Goal: Find specific page/section: Find specific page/section

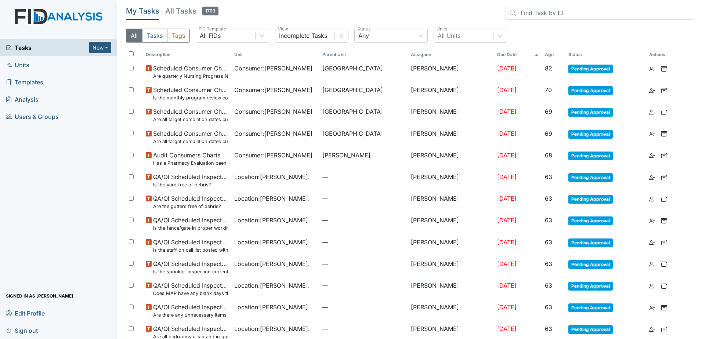
click at [35, 118] on span "Users & Groups" at bounding box center [32, 116] width 53 height 11
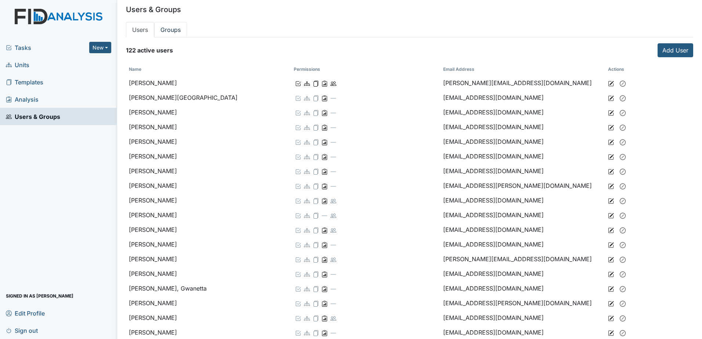
click at [173, 35] on link "Groups" at bounding box center [170, 29] width 33 height 15
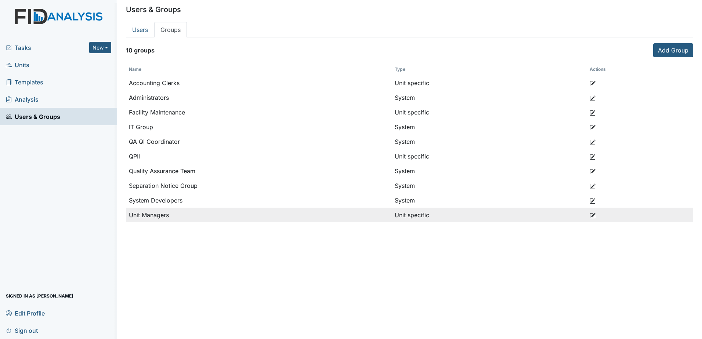
click at [591, 214] on icon at bounding box center [593, 216] width 6 height 6
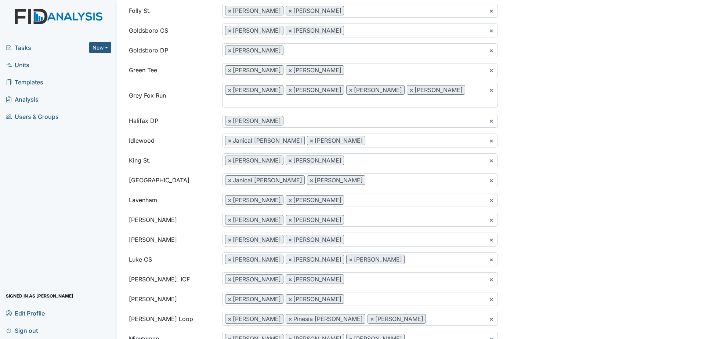
click at [26, 116] on span "Users & Groups" at bounding box center [32, 116] width 53 height 11
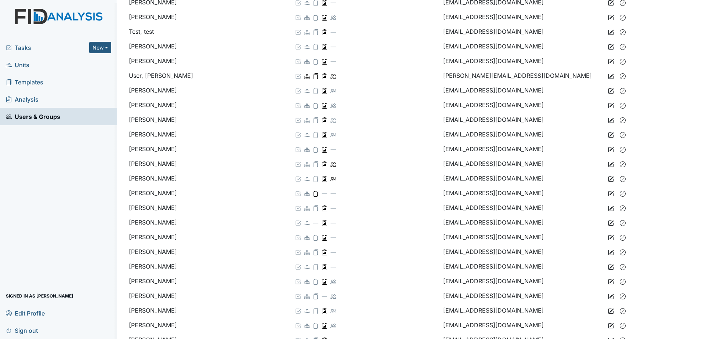
scroll to position [1543, 0]
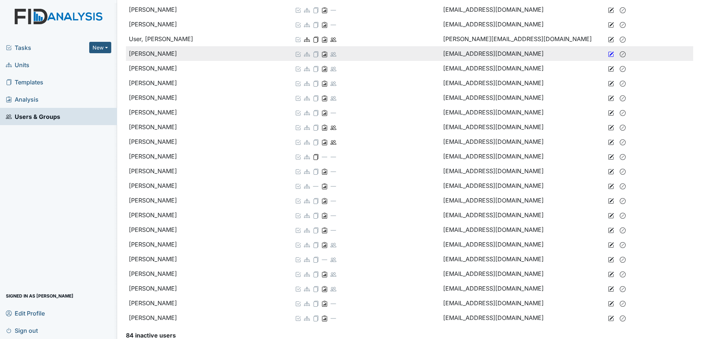
click at [608, 55] on icon at bounding box center [611, 54] width 6 height 6
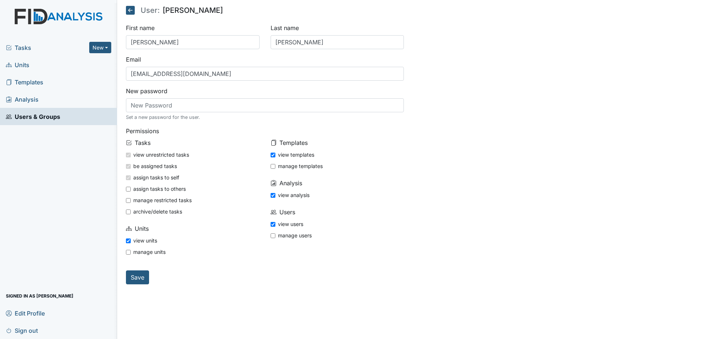
click at [33, 50] on span "Tasks" at bounding box center [47, 47] width 83 height 9
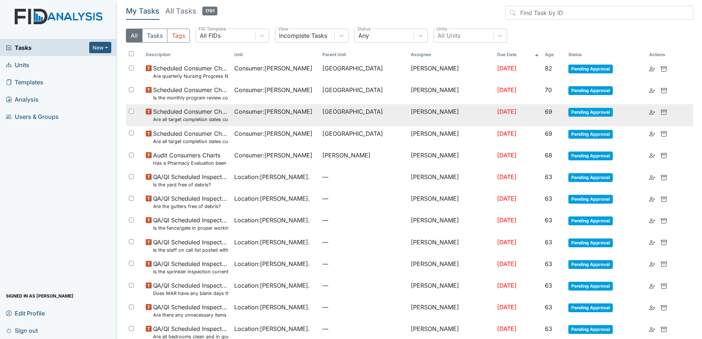
click at [454, 115] on td "[PERSON_NAME]" at bounding box center [451, 115] width 87 height 22
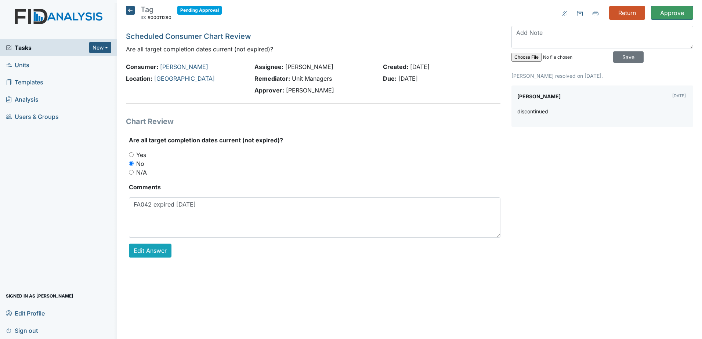
click at [133, 8] on icon at bounding box center [130, 10] width 9 height 9
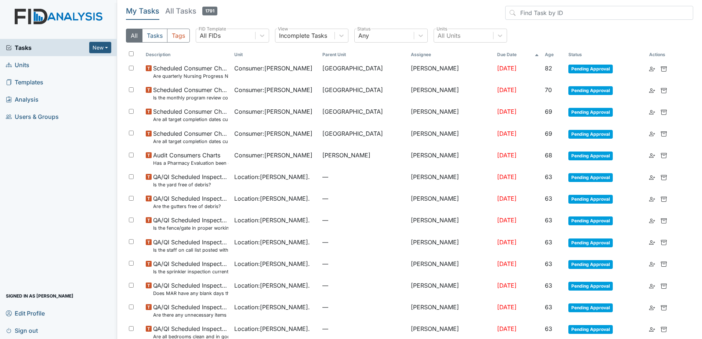
click at [129, 53] on input "checkbox" at bounding box center [131, 53] width 5 height 5
checkbox input "true"
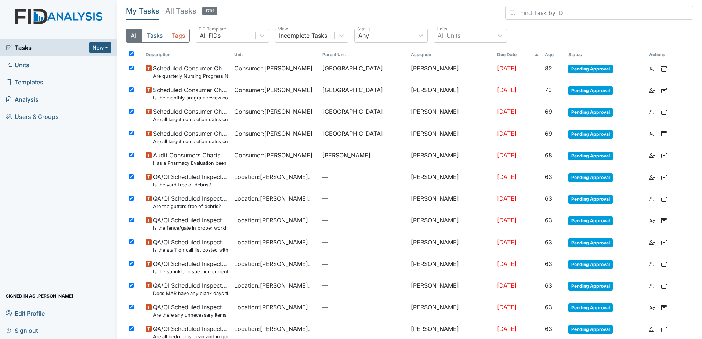
checkbox input "true"
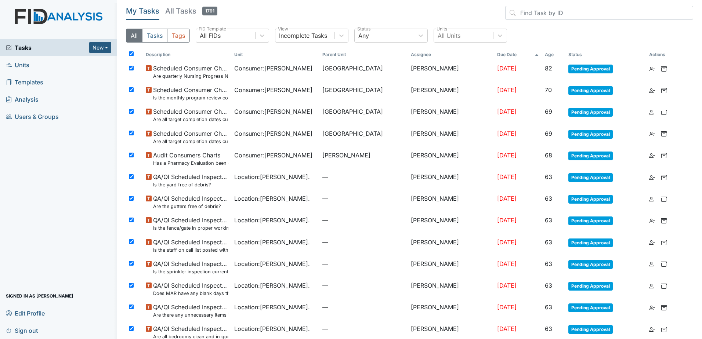
checkbox input "true"
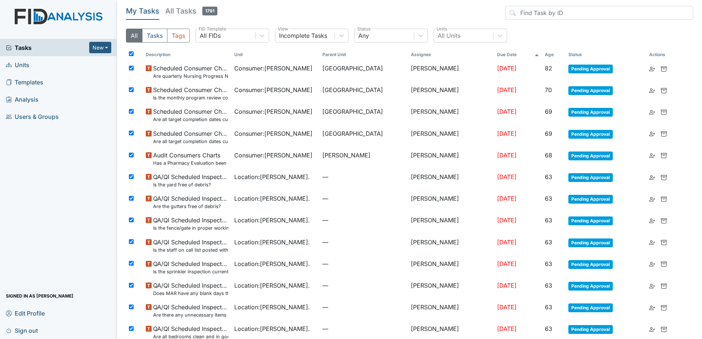
checkbox input "true"
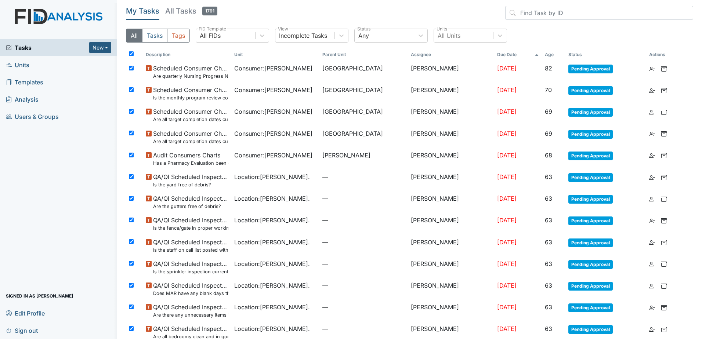
checkbox input "true"
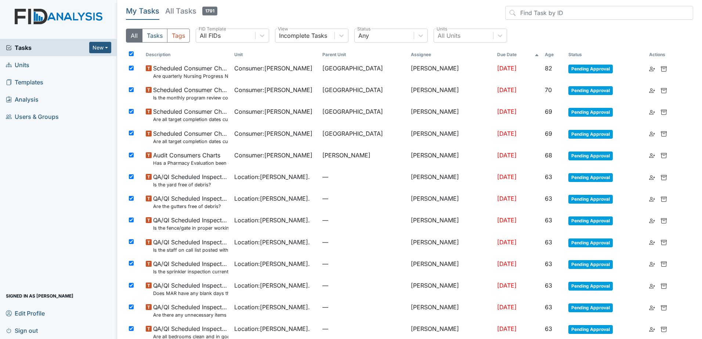
checkbox input "true"
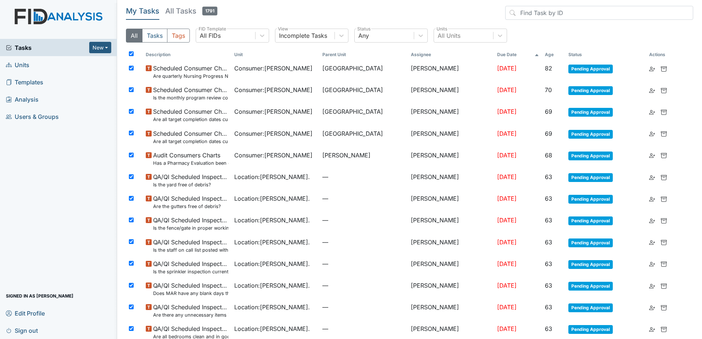
checkbox input "true"
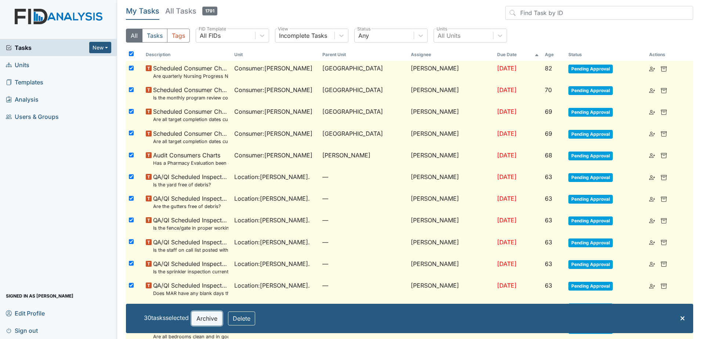
click at [211, 322] on button "Archive" at bounding box center [207, 319] width 30 height 14
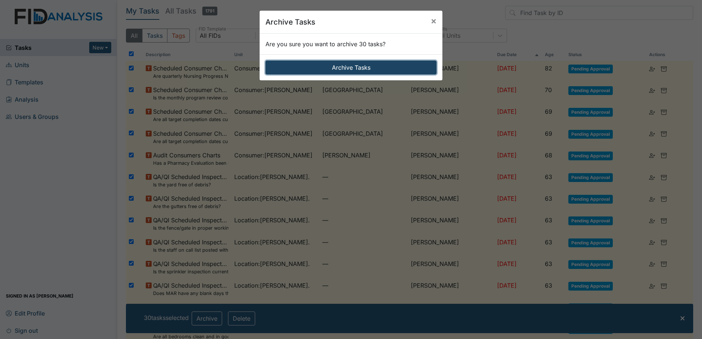
click at [329, 68] on button "Archive Tasks" at bounding box center [351, 68] width 171 height 14
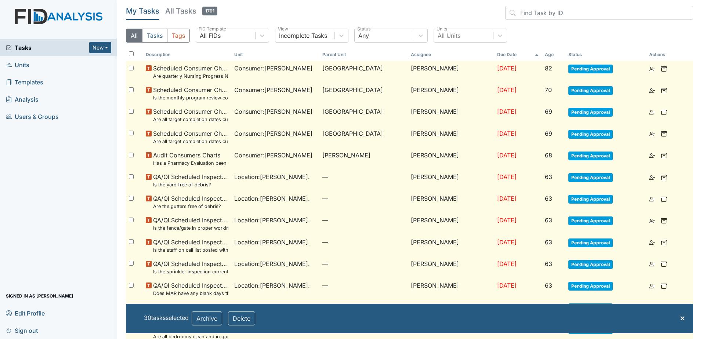
checkbox input "false"
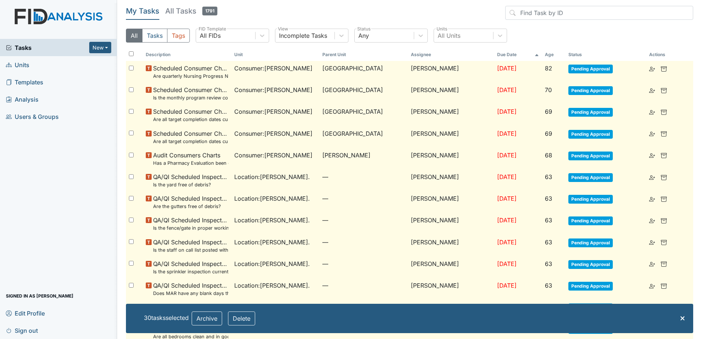
checkbox input "false"
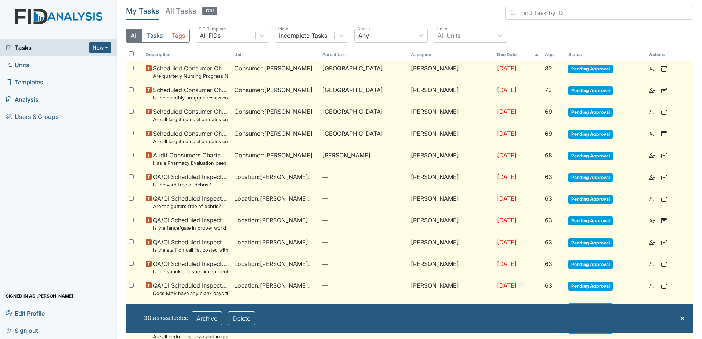
checkbox input "false"
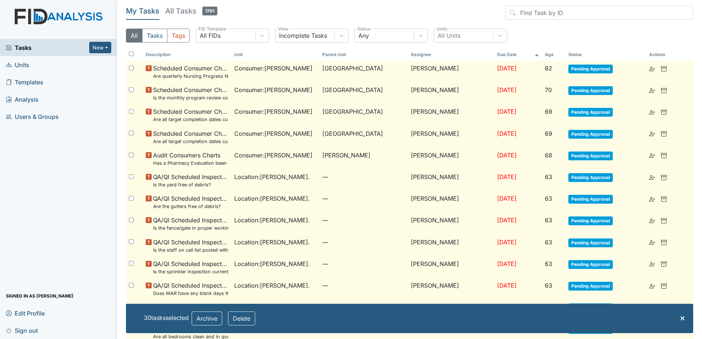
checkbox input "false"
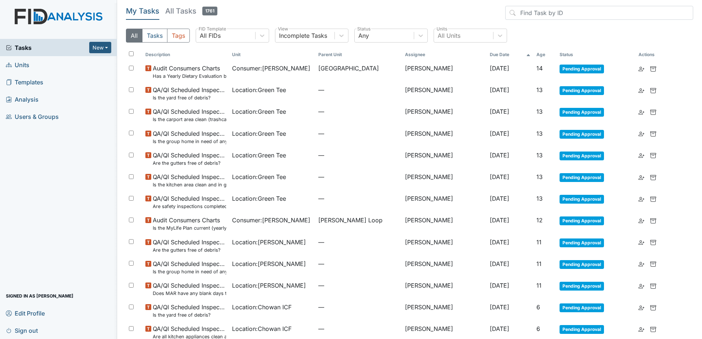
click at [129, 54] on input "checkbox" at bounding box center [131, 53] width 5 height 5
checkbox input "true"
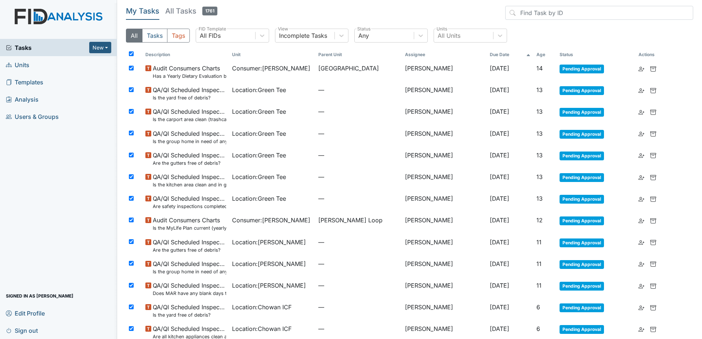
checkbox input "true"
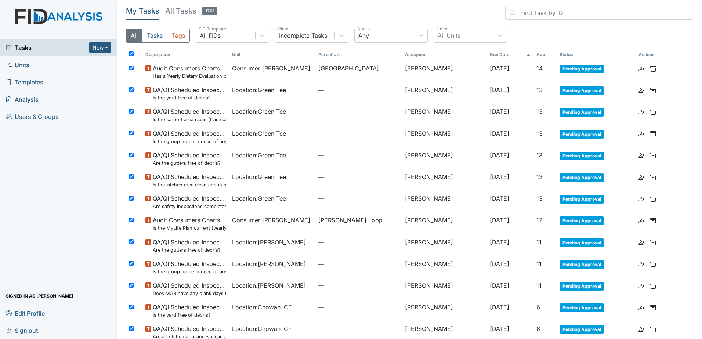
checkbox input "true"
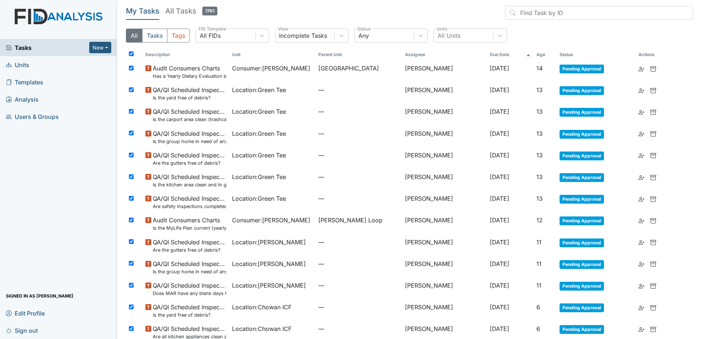
checkbox input "true"
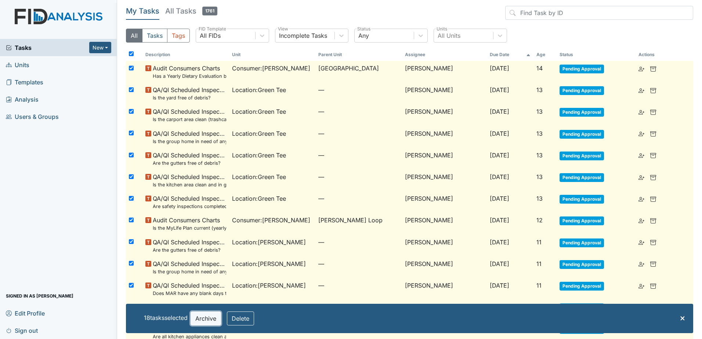
click at [207, 317] on button "Archive" at bounding box center [206, 319] width 30 height 14
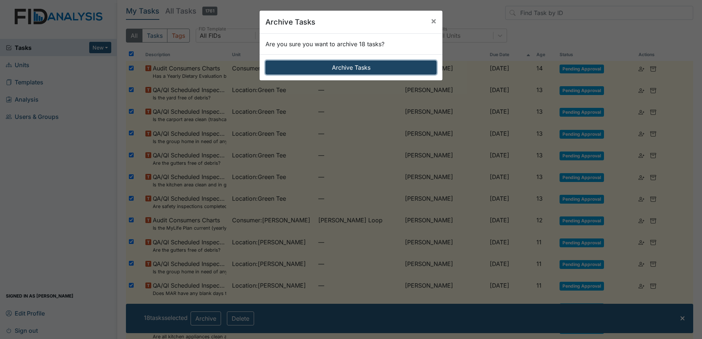
click at [311, 72] on button "Archive Tasks" at bounding box center [351, 68] width 171 height 14
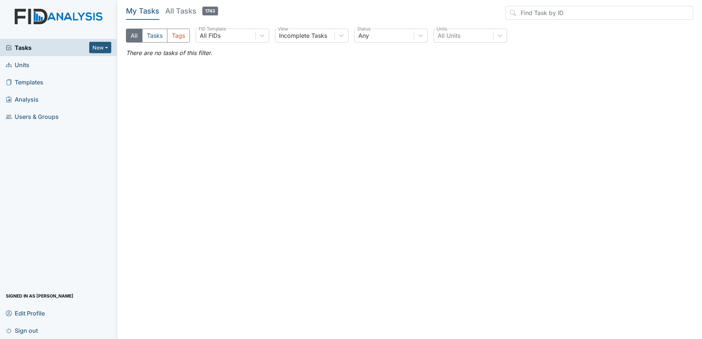
click at [192, 10] on h5 "All Tasks 1743" at bounding box center [191, 11] width 53 height 10
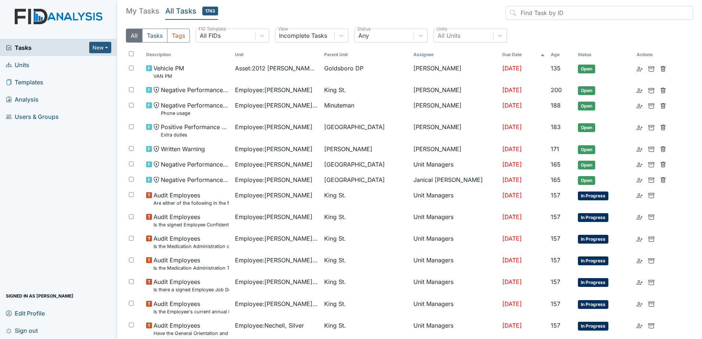
click at [130, 53] on input "checkbox" at bounding box center [131, 53] width 5 height 5
checkbox input "true"
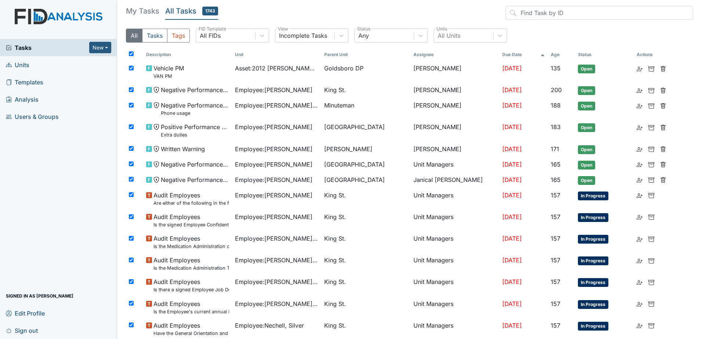
checkbox input "true"
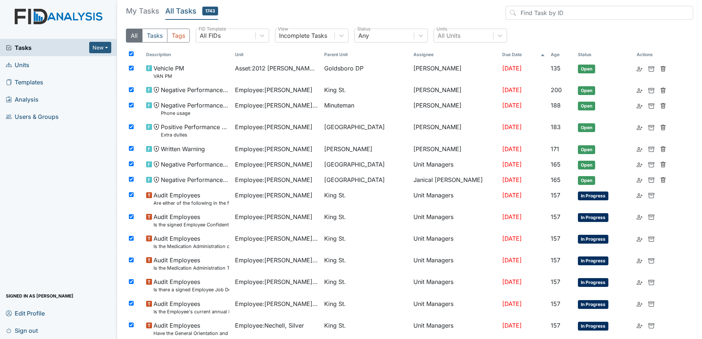
checkbox input "true"
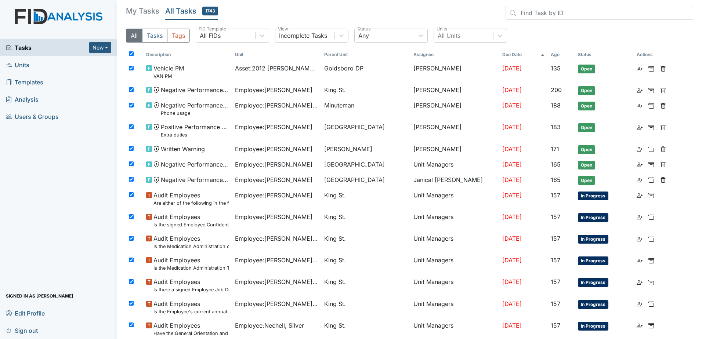
checkbox input "true"
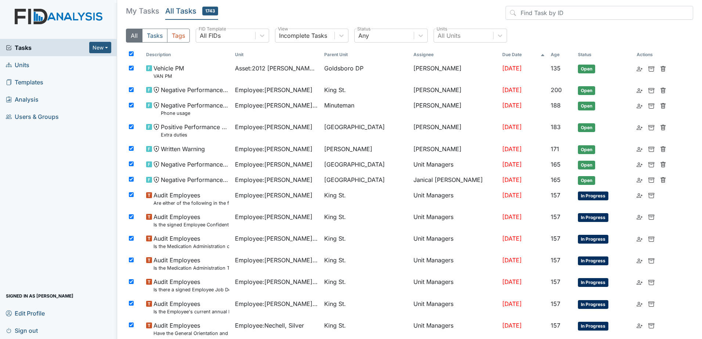
checkbox input "true"
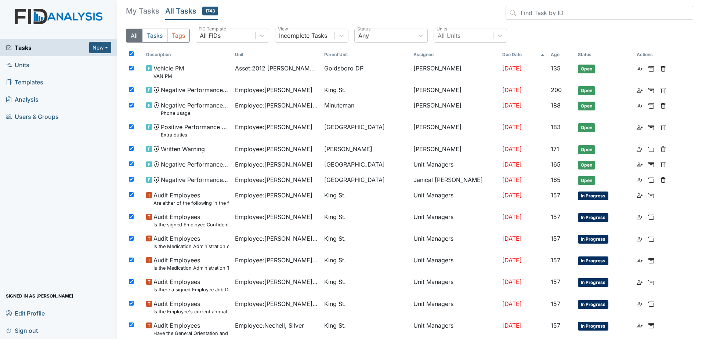
checkbox input "true"
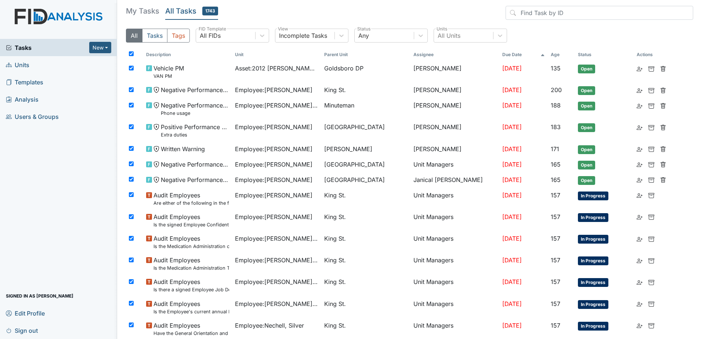
checkbox input "true"
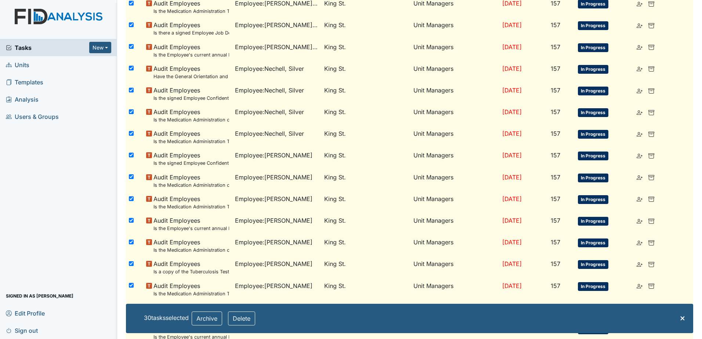
scroll to position [403, 0]
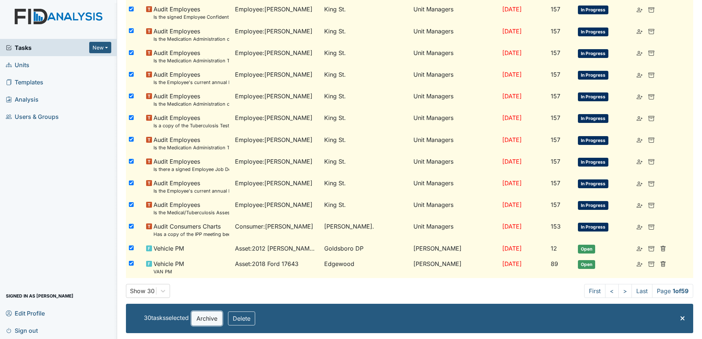
click at [205, 314] on button "Archive" at bounding box center [207, 319] width 30 height 14
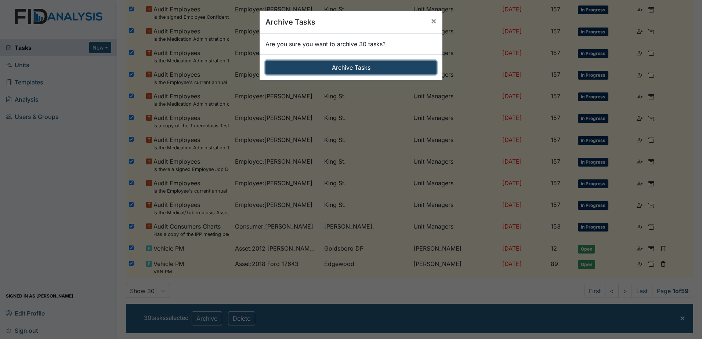
click at [338, 73] on button "Archive Tasks" at bounding box center [351, 68] width 171 height 14
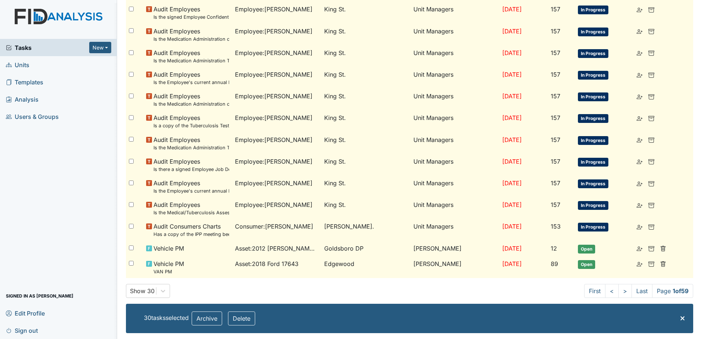
checkbox input "false"
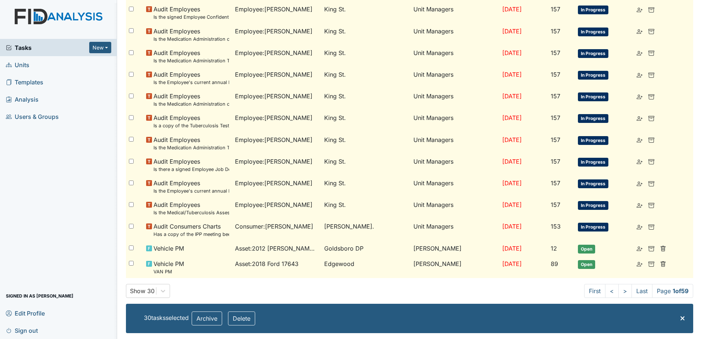
checkbox input "false"
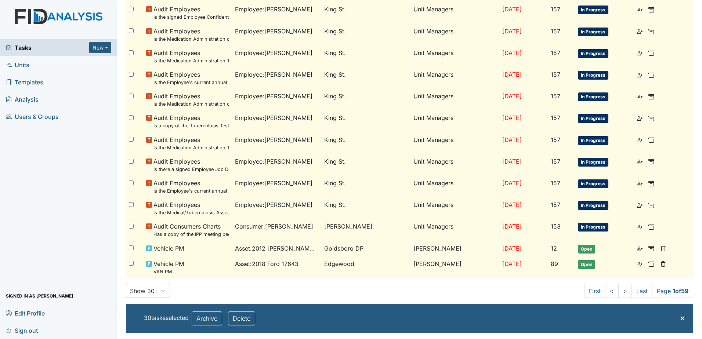
checkbox input "false"
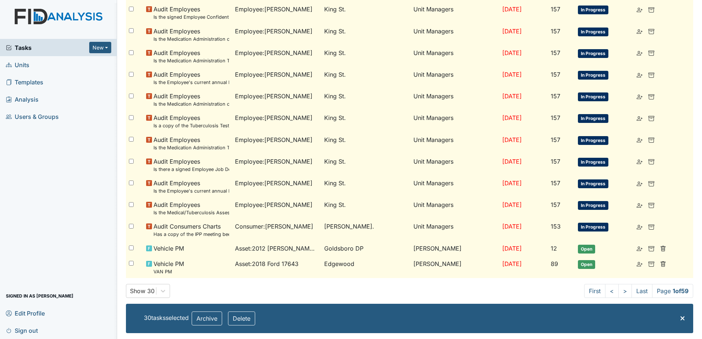
checkbox input "false"
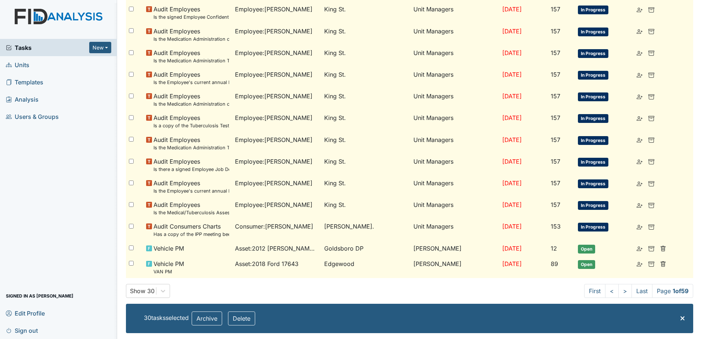
checkbox input "false"
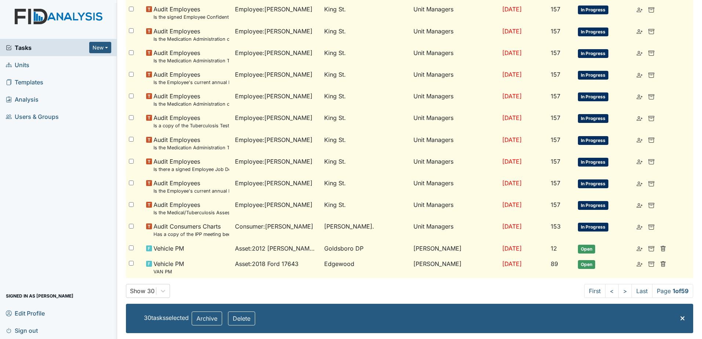
checkbox input "false"
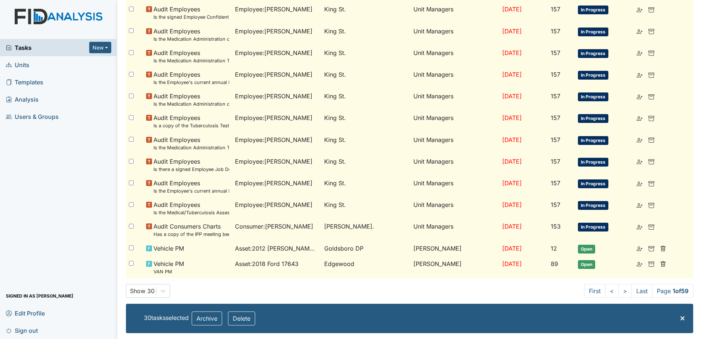
checkbox input "false"
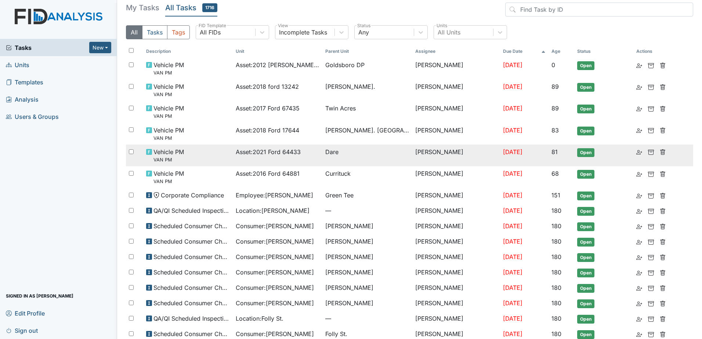
scroll to position [0, 0]
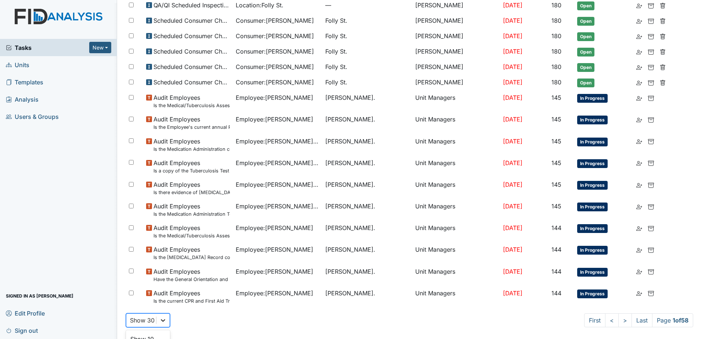
click at [164, 317] on div "option Show 40 focused, 4 of 5. 5 results available. Use Up and Down to choose …" at bounding box center [148, 321] width 44 height 14
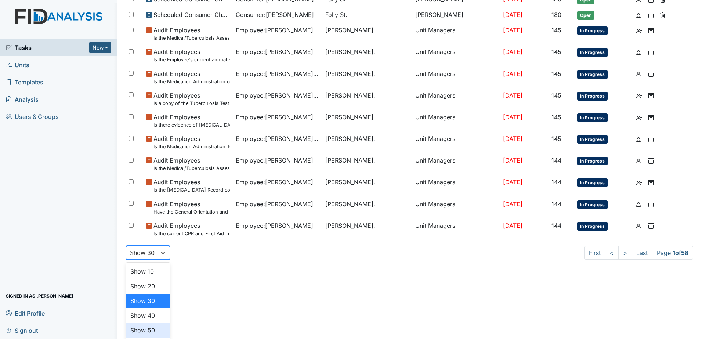
click at [158, 331] on div "Show 50" at bounding box center [148, 330] width 44 height 15
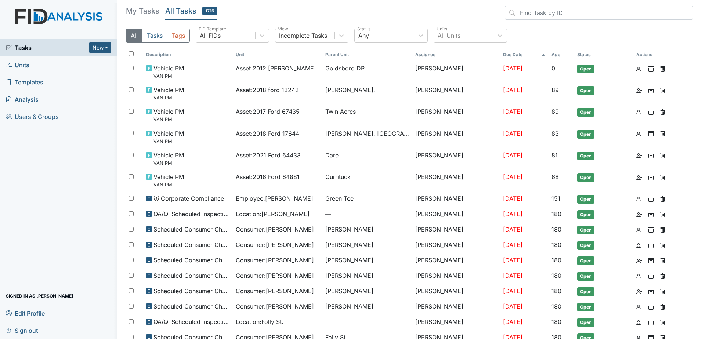
click at [131, 53] on input "checkbox" at bounding box center [131, 53] width 5 height 5
checkbox input "true"
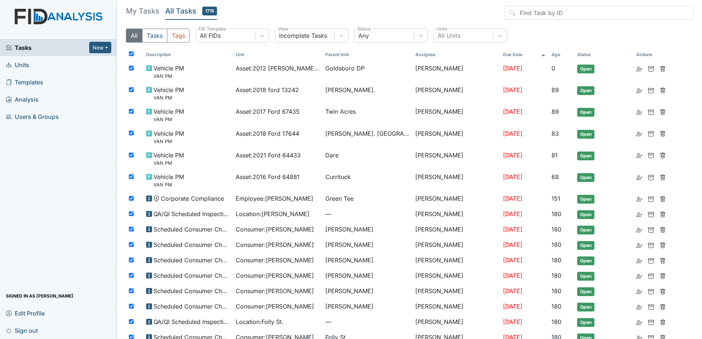
checkbox input "true"
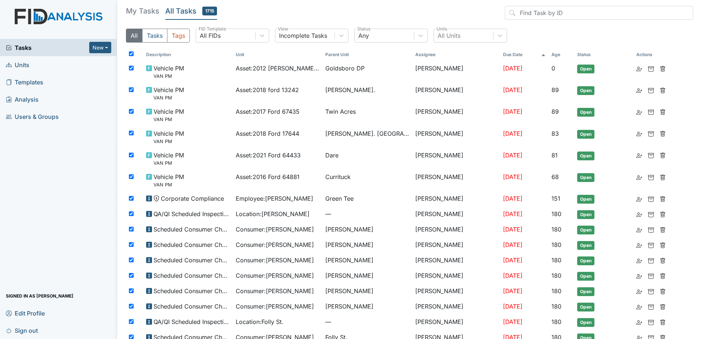
checkbox input "true"
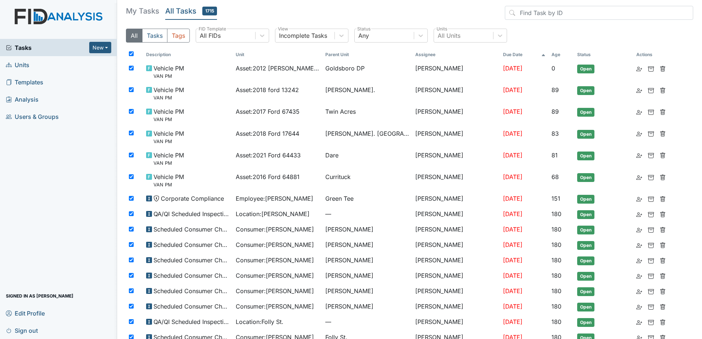
checkbox input "true"
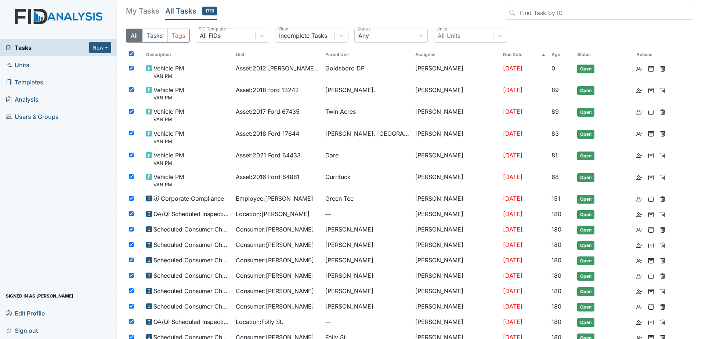
checkbox input "true"
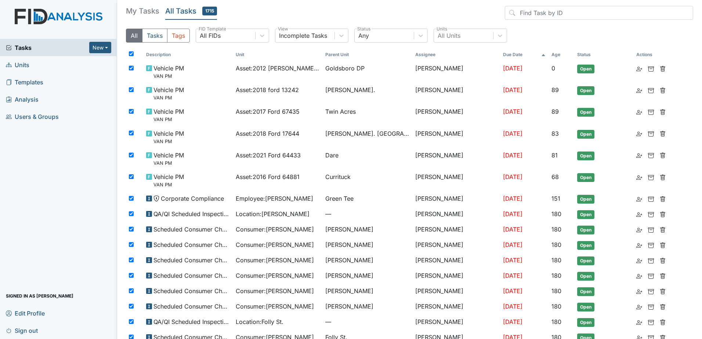
checkbox input "true"
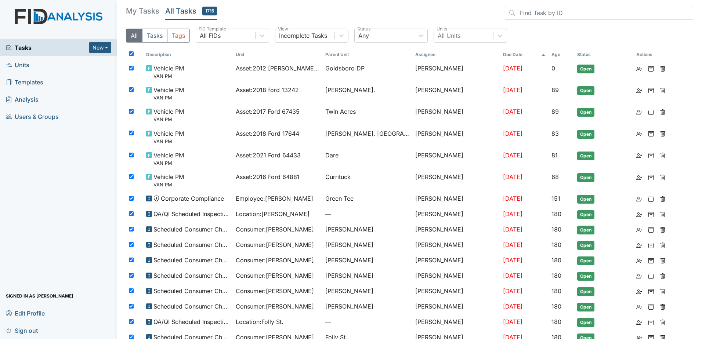
checkbox input "true"
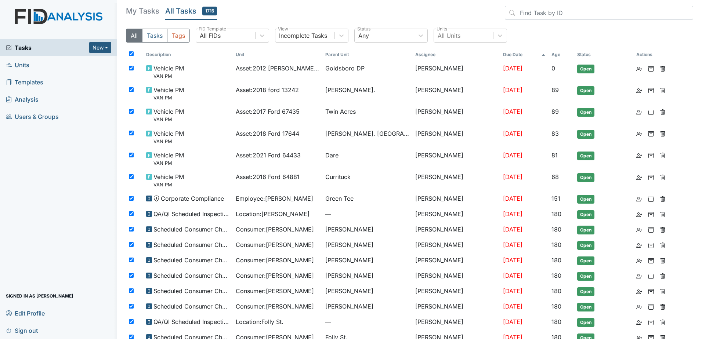
checkbox input "true"
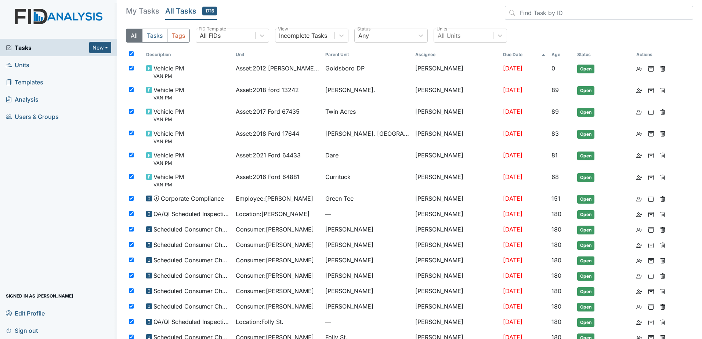
checkbox input "true"
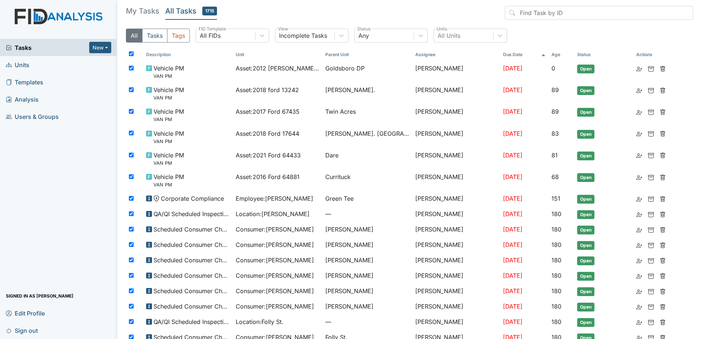
checkbox input "true"
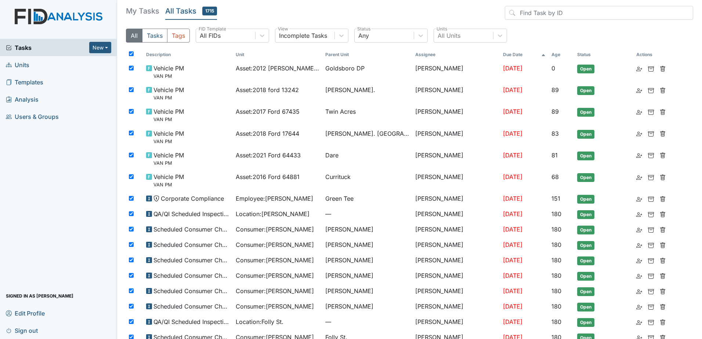
checkbox input "true"
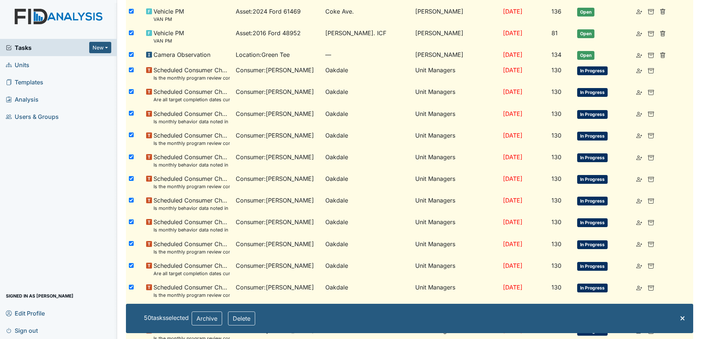
scroll to position [775, 0]
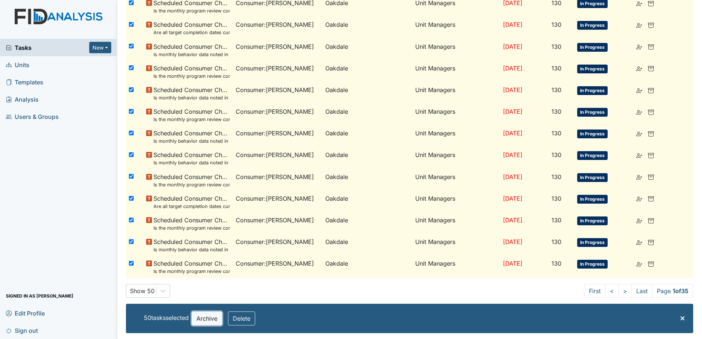
click at [215, 318] on button "Archive" at bounding box center [207, 319] width 30 height 14
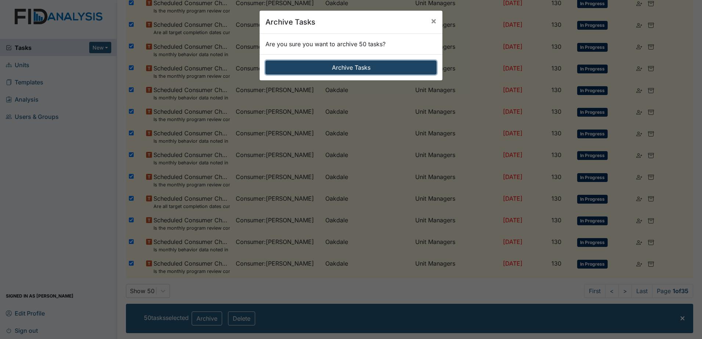
click at [319, 70] on button "Archive Tasks" at bounding box center [351, 68] width 171 height 14
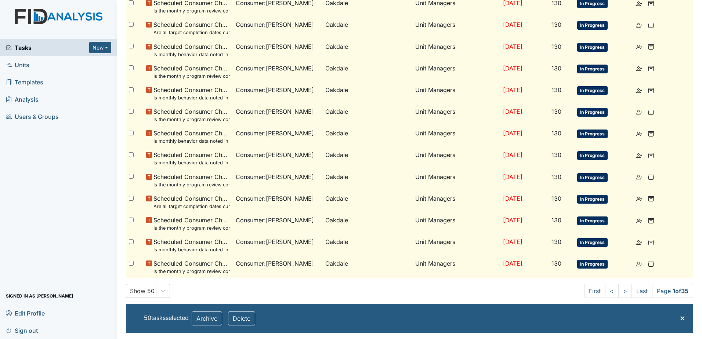
checkbox input "false"
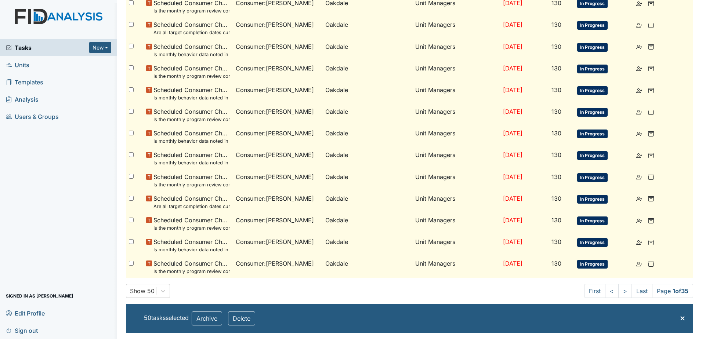
checkbox input "false"
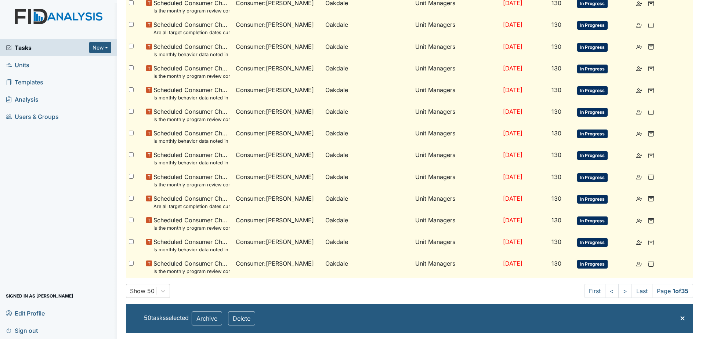
checkbox input "false"
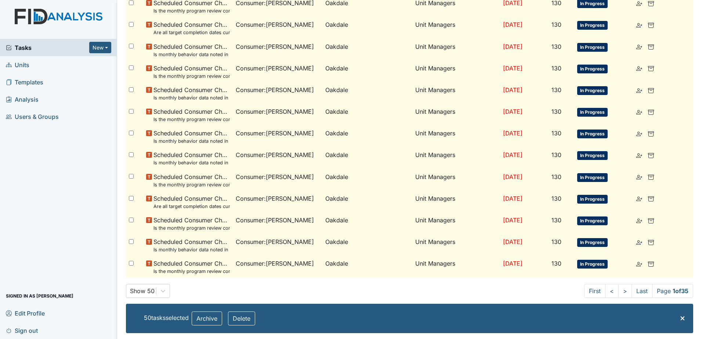
checkbox input "false"
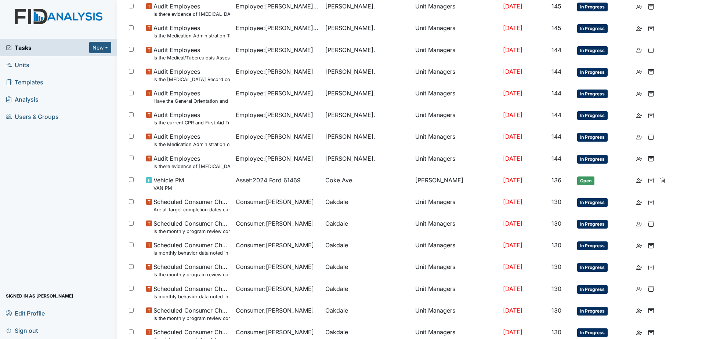
scroll to position [0, 0]
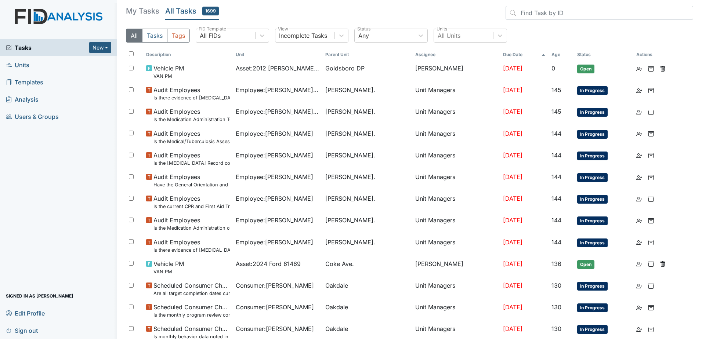
click at [131, 52] on input "checkbox" at bounding box center [131, 53] width 5 height 5
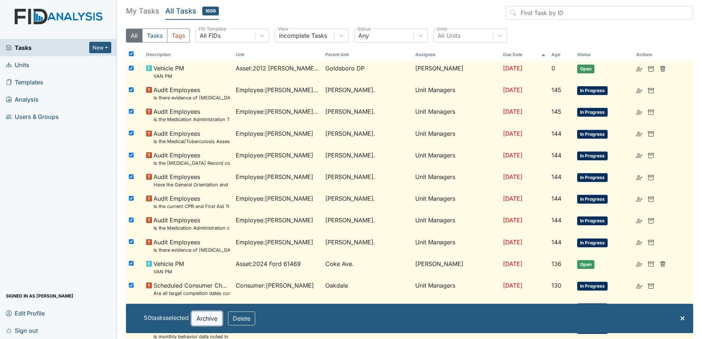
click at [206, 320] on button "Archive" at bounding box center [207, 319] width 30 height 14
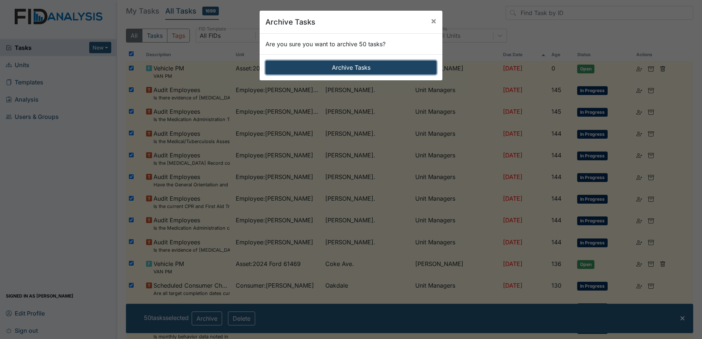
click at [342, 71] on button "Archive Tasks" at bounding box center [351, 68] width 171 height 14
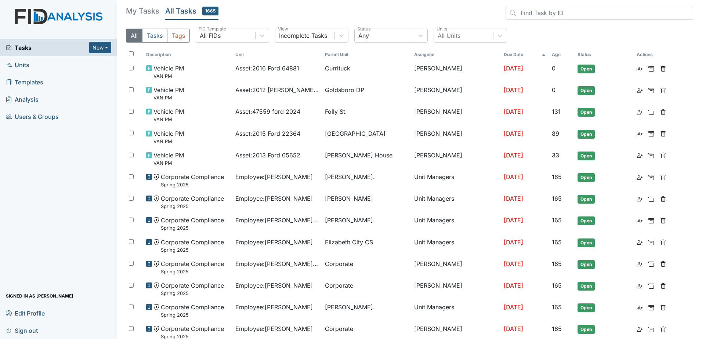
click at [131, 51] on input "checkbox" at bounding box center [131, 53] width 5 height 5
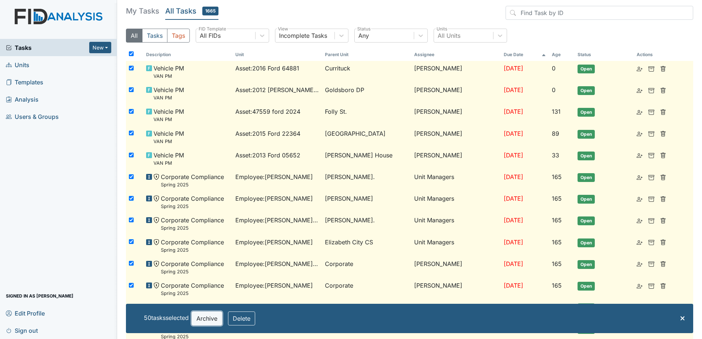
click at [202, 318] on button "Archive" at bounding box center [207, 319] width 30 height 14
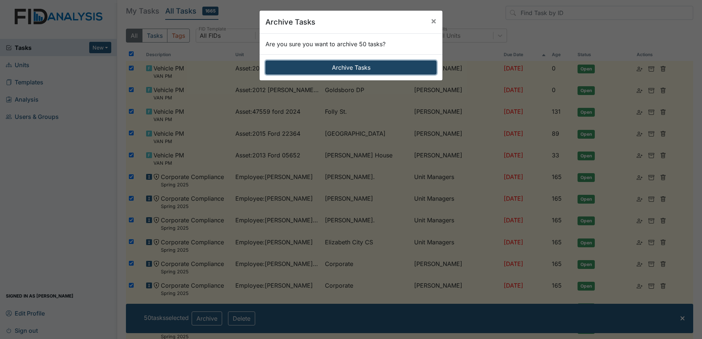
click at [349, 69] on button "Archive Tasks" at bounding box center [351, 68] width 171 height 14
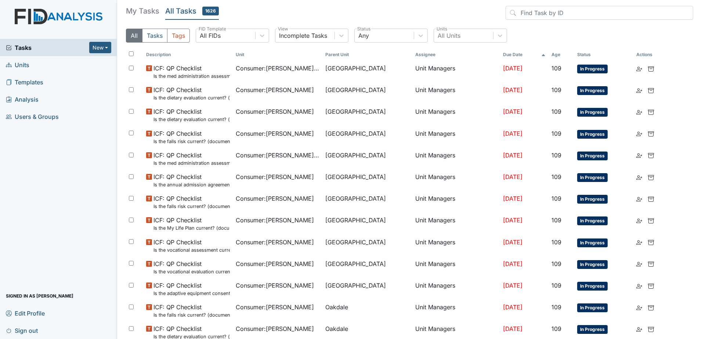
click at [130, 55] on input "checkbox" at bounding box center [131, 53] width 5 height 5
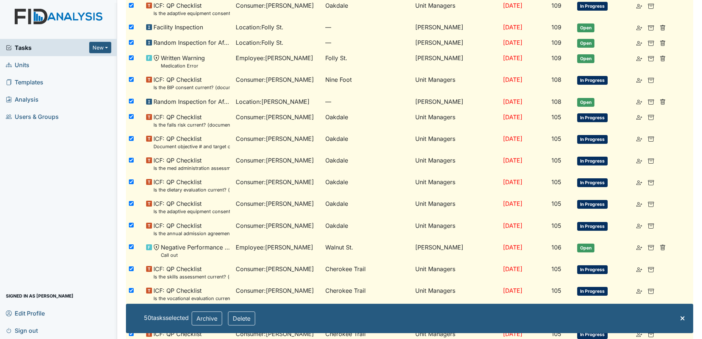
scroll to position [851, 0]
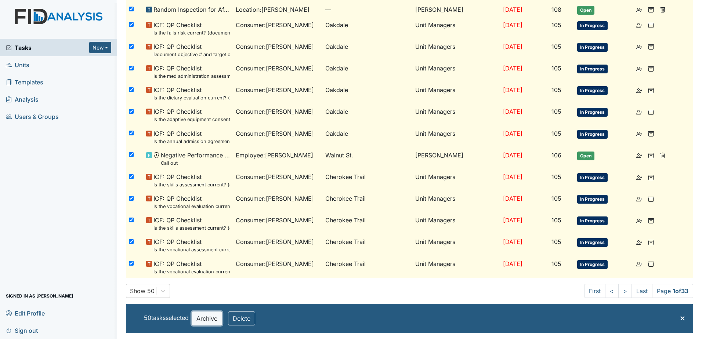
click at [216, 324] on button "Archive" at bounding box center [207, 319] width 30 height 14
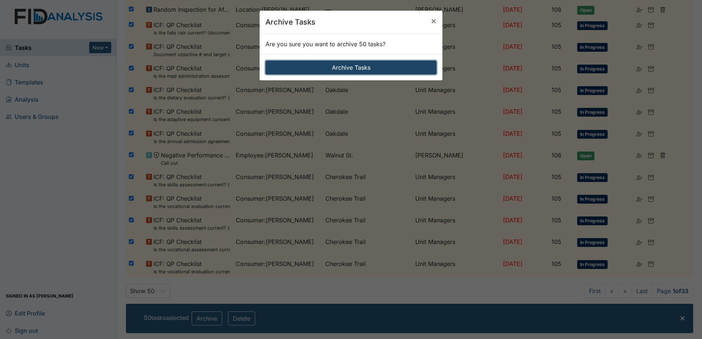
click at [342, 69] on button "Archive Tasks" at bounding box center [351, 68] width 171 height 14
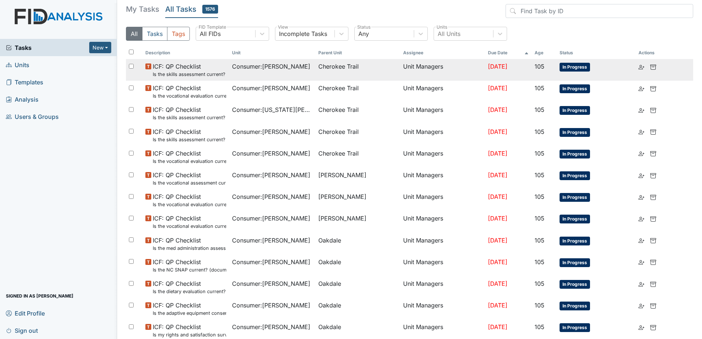
scroll to position [0, 0]
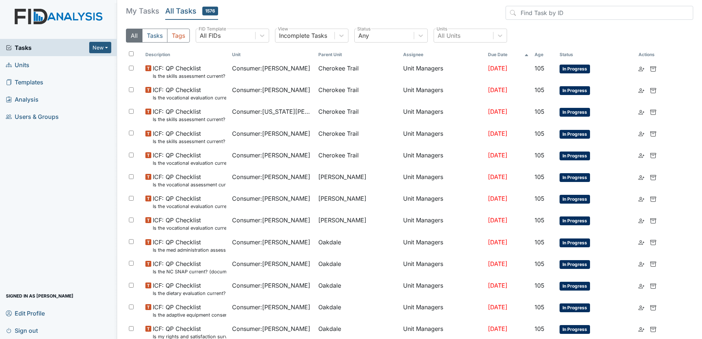
click at [131, 54] on input "checkbox" at bounding box center [131, 53] width 5 height 5
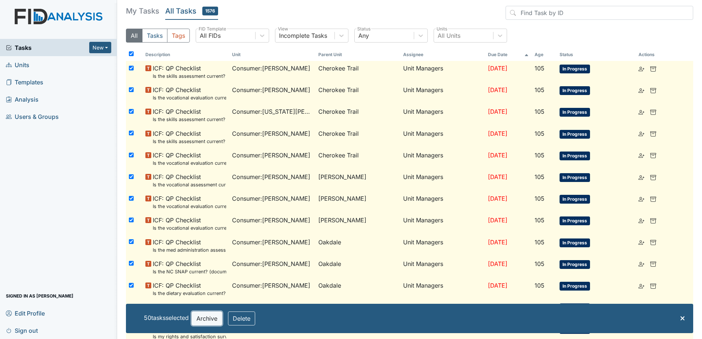
click at [210, 321] on button "Archive" at bounding box center [207, 319] width 30 height 14
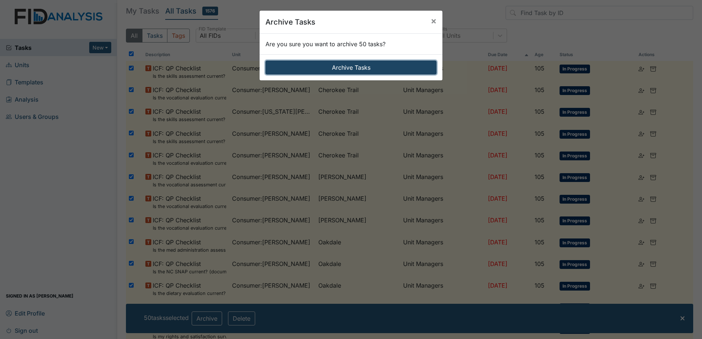
click at [343, 65] on button "Archive Tasks" at bounding box center [351, 68] width 171 height 14
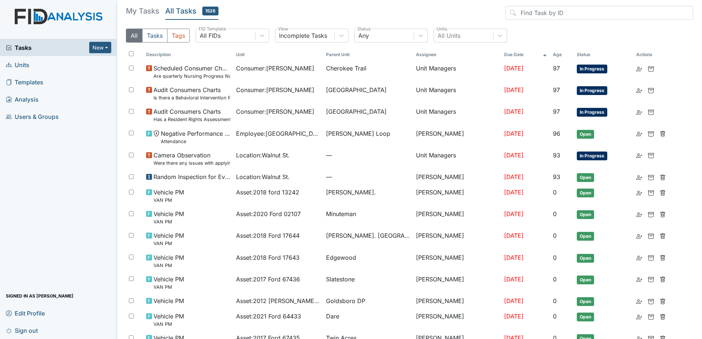
click at [131, 54] on input "checkbox" at bounding box center [131, 53] width 5 height 5
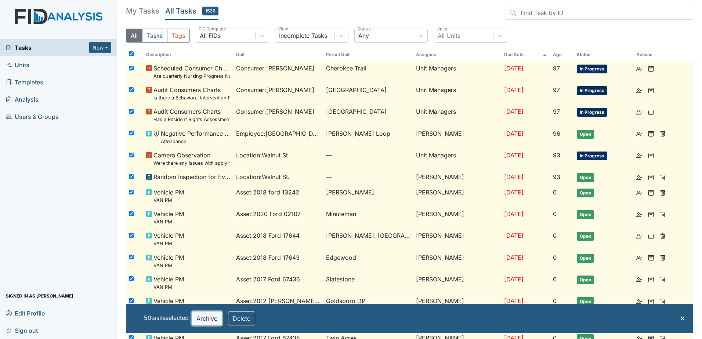
click at [207, 317] on button "Archive" at bounding box center [207, 319] width 30 height 14
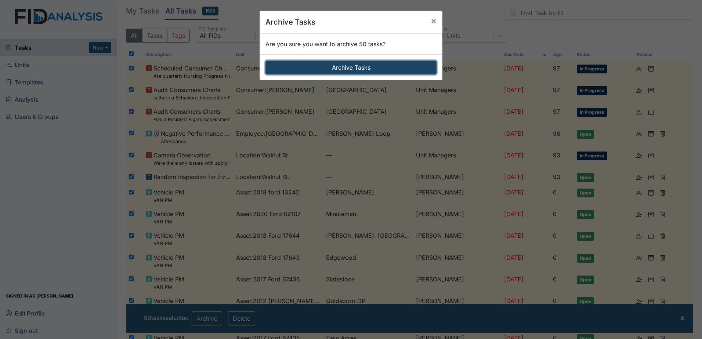
click at [308, 65] on button "Archive Tasks" at bounding box center [351, 68] width 171 height 14
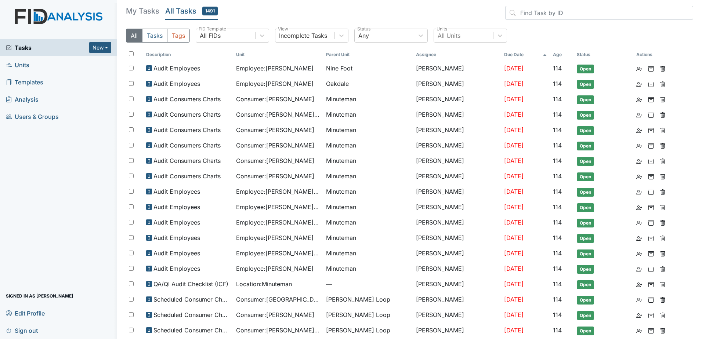
click at [131, 55] on input "checkbox" at bounding box center [131, 53] width 5 height 5
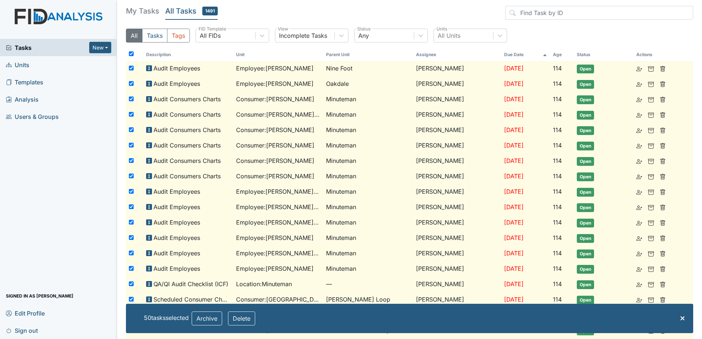
click at [131, 53] on input "checkbox" at bounding box center [131, 53] width 5 height 5
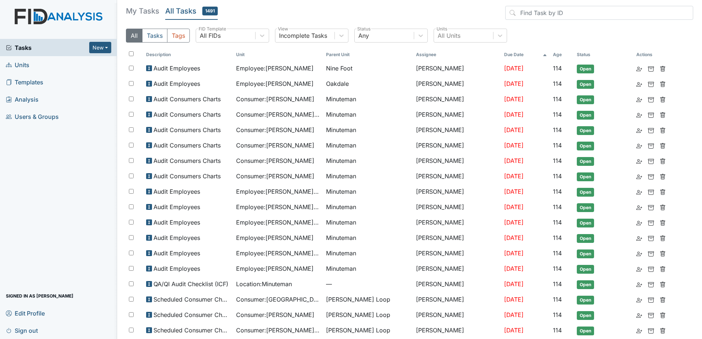
click at [58, 48] on span "Tasks" at bounding box center [47, 47] width 83 height 9
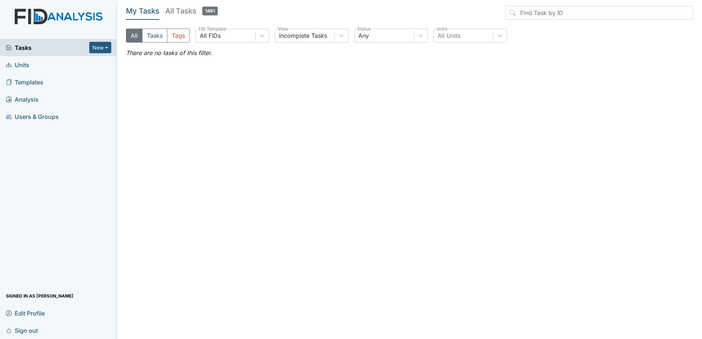
click at [32, 101] on span "Analysis" at bounding box center [22, 99] width 33 height 11
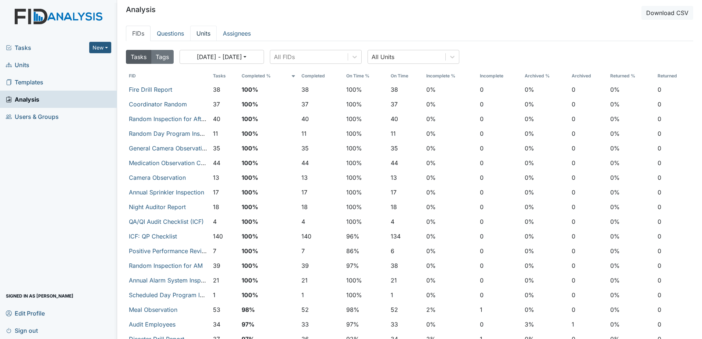
click at [202, 34] on link "Units" at bounding box center [203, 33] width 26 height 15
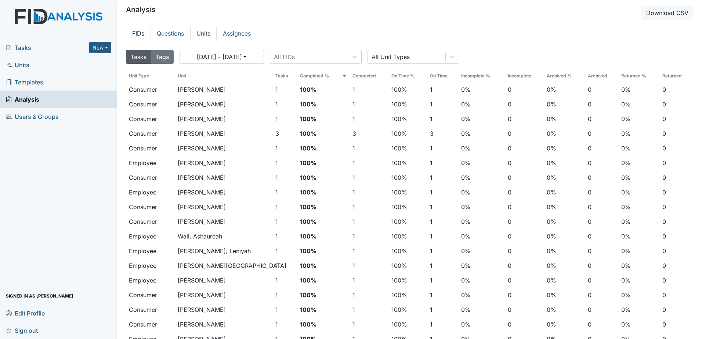
click at [144, 32] on link "FIDs" at bounding box center [138, 33] width 25 height 15
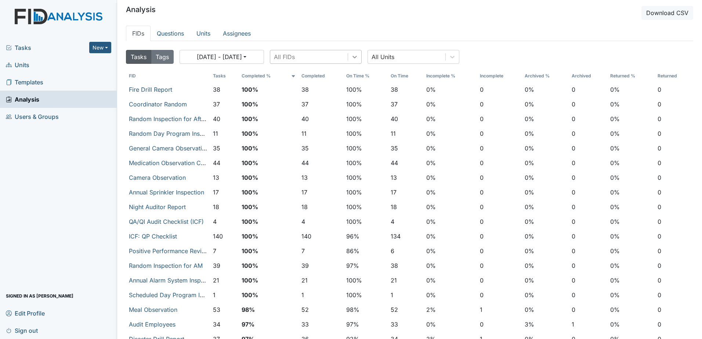
click at [353, 58] on icon at bounding box center [354, 56] width 7 height 7
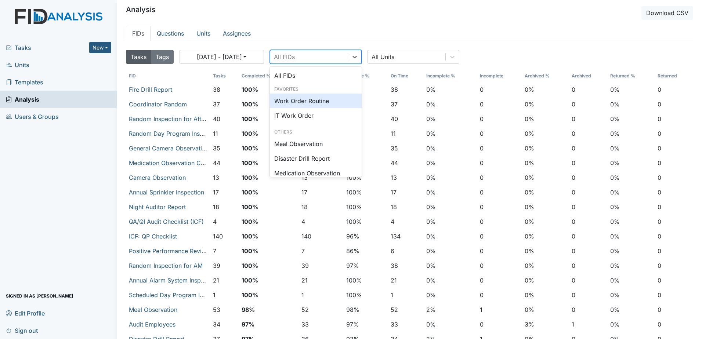
click at [330, 101] on div "Work Order Routine" at bounding box center [316, 101] width 92 height 15
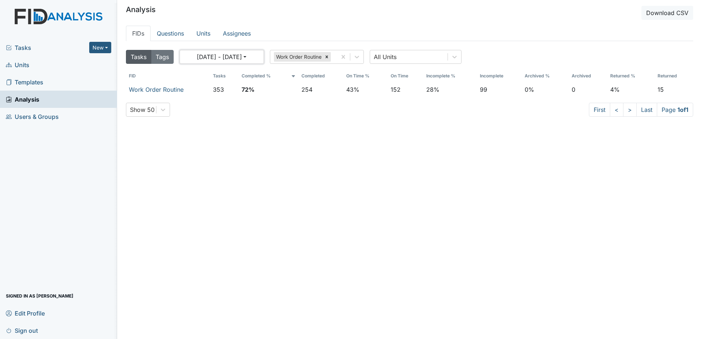
click at [212, 57] on button "[DATE] - [DATE]" at bounding box center [222, 57] width 84 height 14
select select "8"
select select "2025"
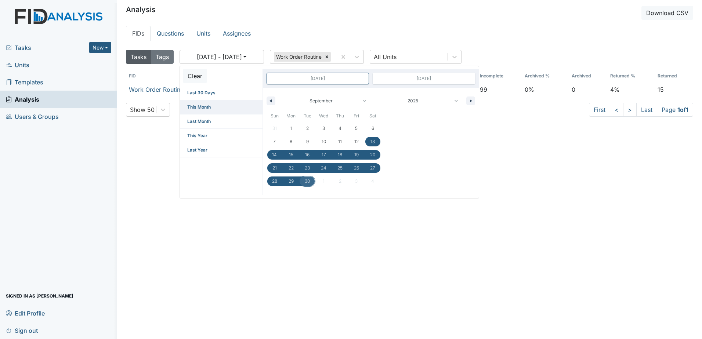
click at [208, 108] on span "This Month" at bounding box center [221, 107] width 83 height 14
type input "Sep 30, 2025"
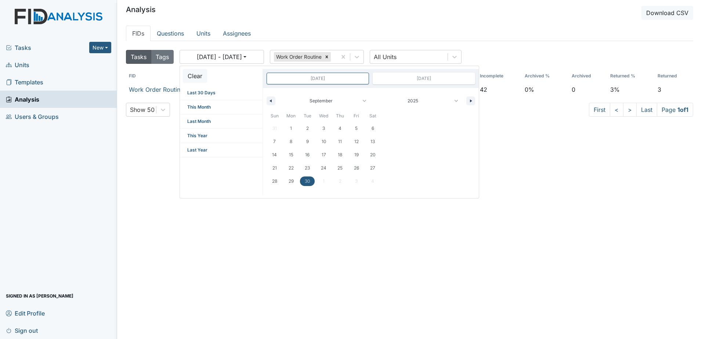
click at [322, 28] on ul "FIDs Questions Units Assignees" at bounding box center [409, 33] width 567 height 15
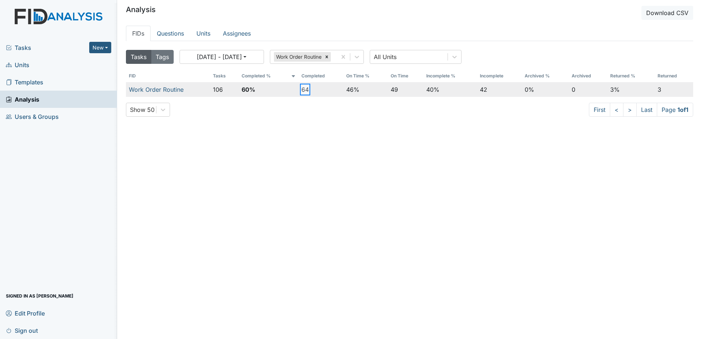
click at [302, 91] on button "64" at bounding box center [305, 89] width 7 height 9
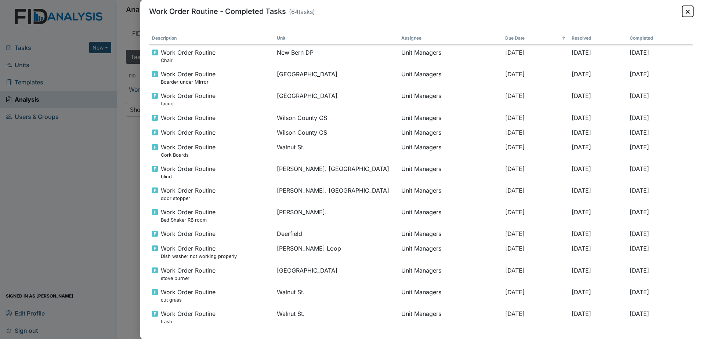
click at [688, 12] on button "×" at bounding box center [687, 11] width 11 height 11
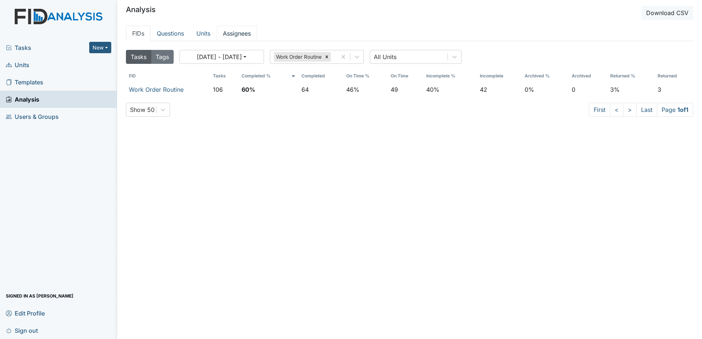
click at [249, 34] on link "Assignees" at bounding box center [237, 33] width 40 height 15
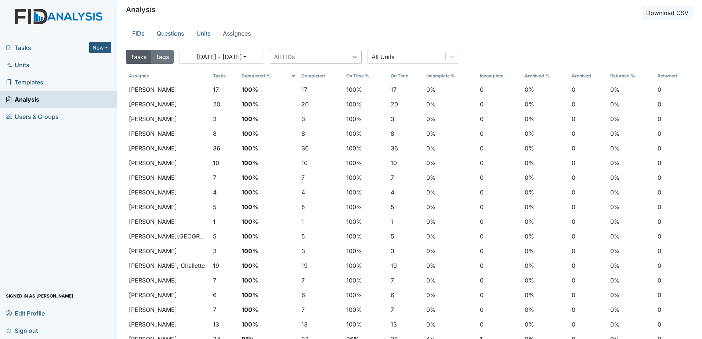
click at [352, 58] on icon at bounding box center [354, 56] width 7 height 7
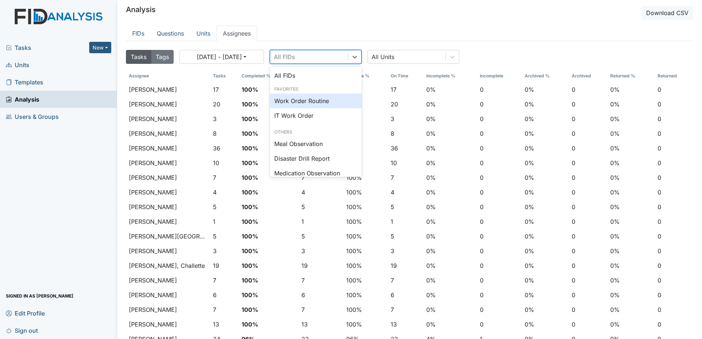
click at [322, 102] on div "Work Order Routine" at bounding box center [316, 101] width 92 height 15
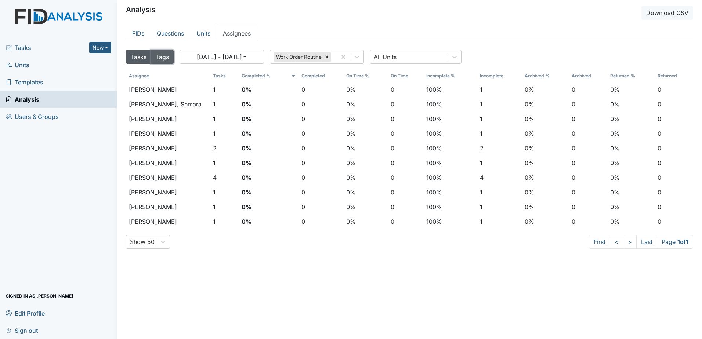
click at [158, 56] on button "Tags" at bounding box center [162, 57] width 23 height 14
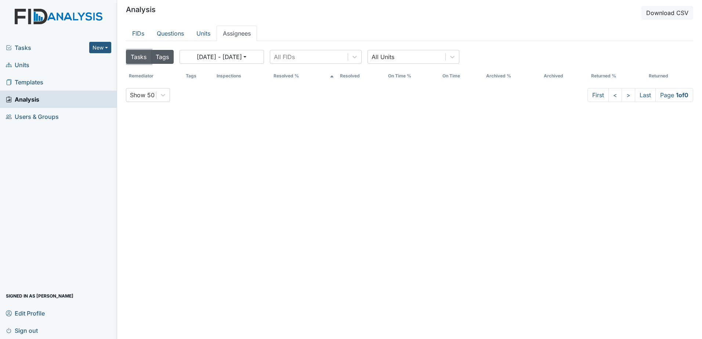
click at [137, 57] on button "Tasks" at bounding box center [138, 57] width 25 height 14
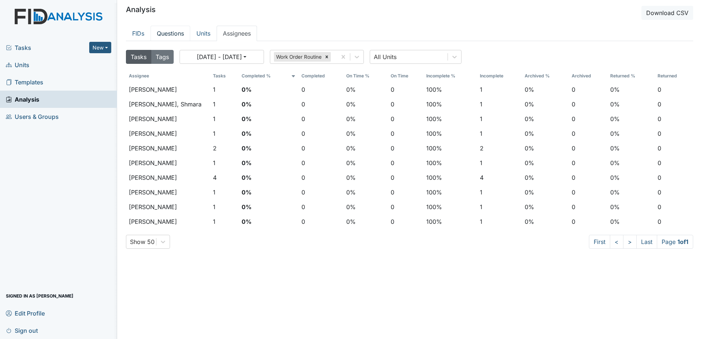
click at [173, 33] on link "Questions" at bounding box center [171, 33] width 40 height 15
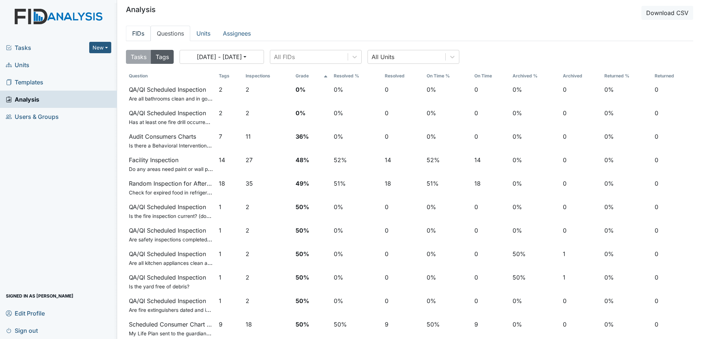
click at [141, 37] on link "FIDs" at bounding box center [138, 33] width 25 height 15
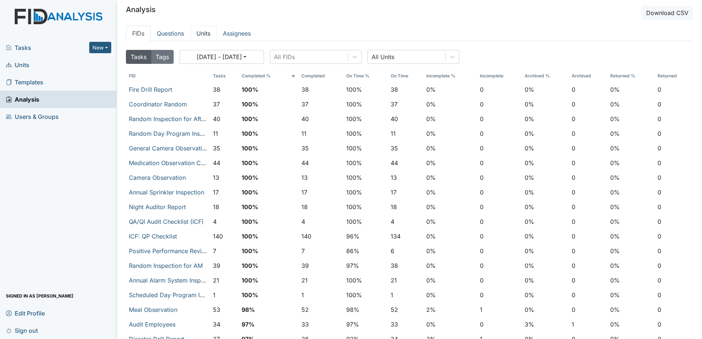
click at [204, 31] on link "Units" at bounding box center [203, 33] width 26 height 15
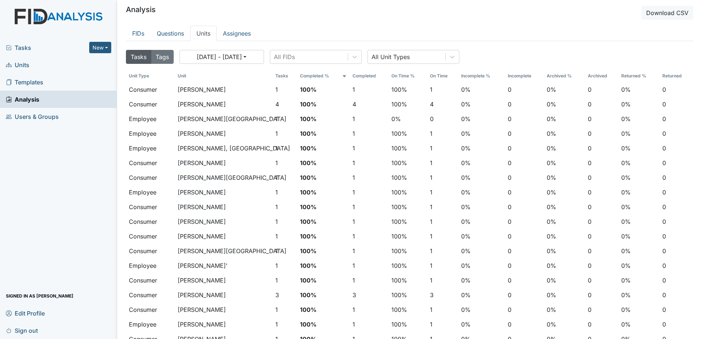
click at [35, 43] on span "Tasks" at bounding box center [47, 47] width 83 height 9
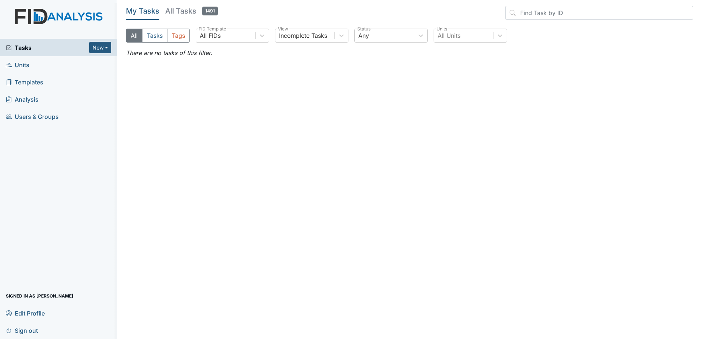
click at [178, 13] on h5 "All Tasks 1491" at bounding box center [191, 11] width 53 height 10
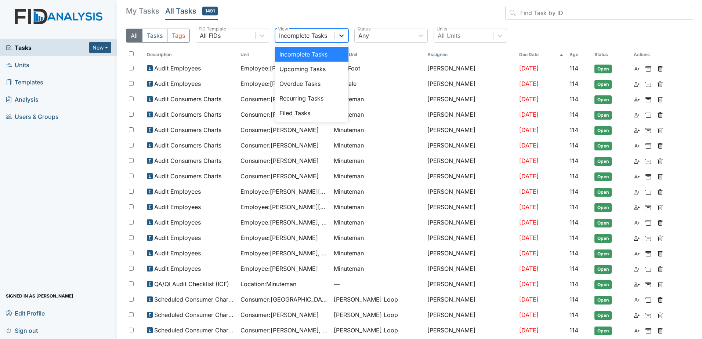
click at [339, 39] on div at bounding box center [341, 35] width 13 height 13
click at [317, 111] on div "Filed Tasks" at bounding box center [311, 113] width 73 height 15
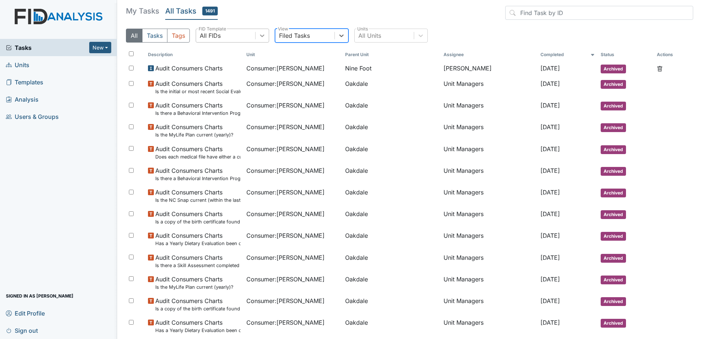
click at [256, 37] on div at bounding box center [262, 35] width 13 height 13
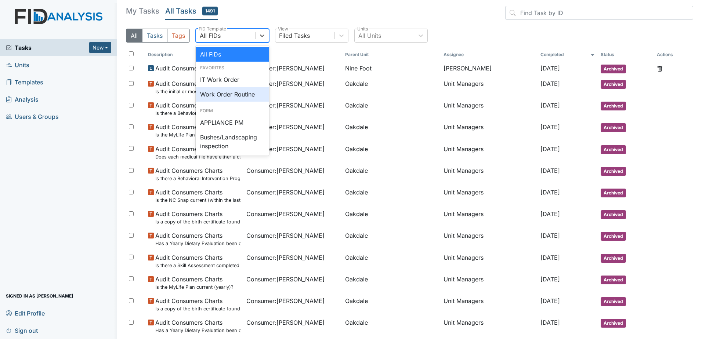
click at [237, 93] on div "Work Order Routine" at bounding box center [232, 94] width 73 height 15
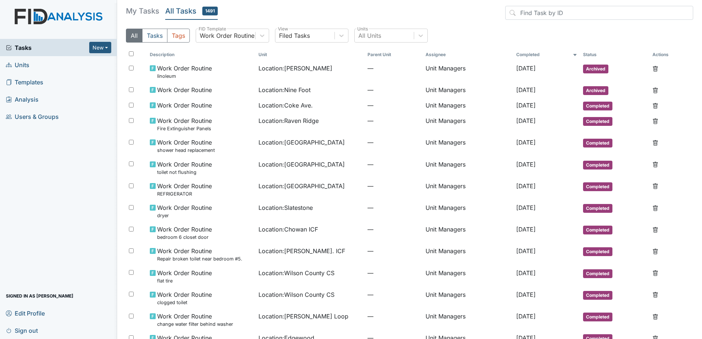
click at [33, 101] on span "Analysis" at bounding box center [22, 99] width 33 height 11
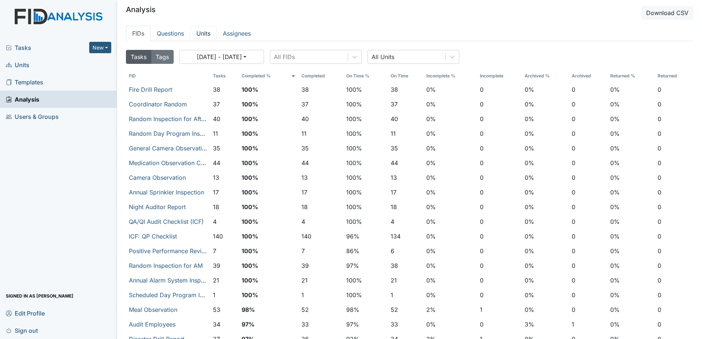
click at [201, 34] on link "Units" at bounding box center [203, 33] width 26 height 15
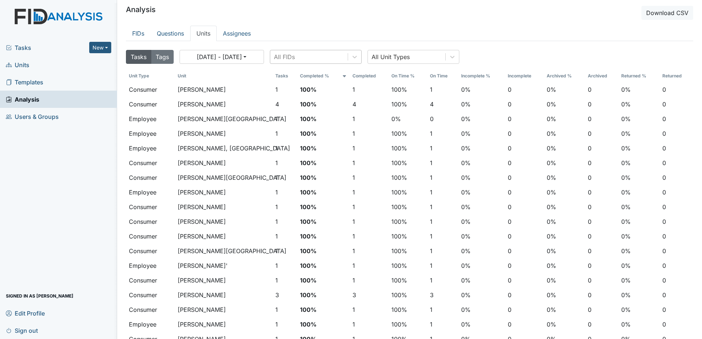
click at [306, 60] on div "All FIDs" at bounding box center [308, 56] width 77 height 13
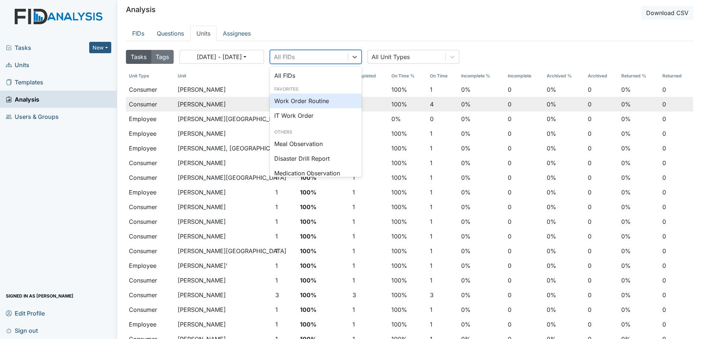
click at [303, 102] on div "Work Order Routine" at bounding box center [316, 101] width 92 height 15
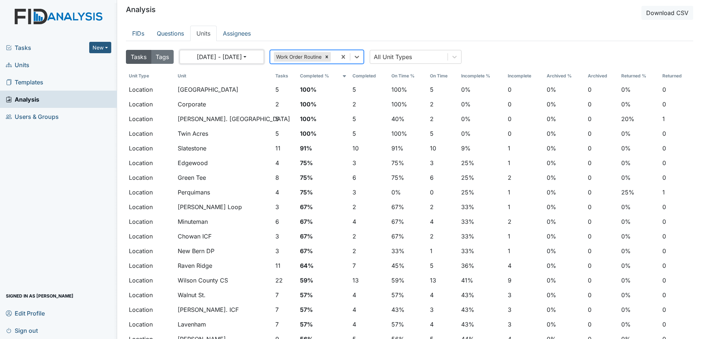
click at [226, 56] on button "[DATE] - [DATE]" at bounding box center [222, 57] width 84 height 14
select select "8"
select select "2025"
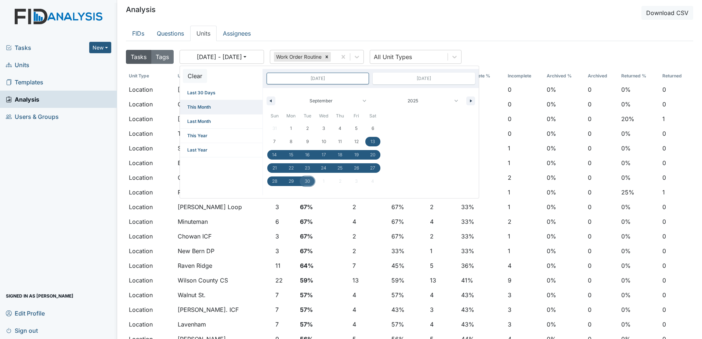
click at [208, 108] on span "This Month" at bounding box center [221, 107] width 83 height 14
type input "Sep 30, 2025"
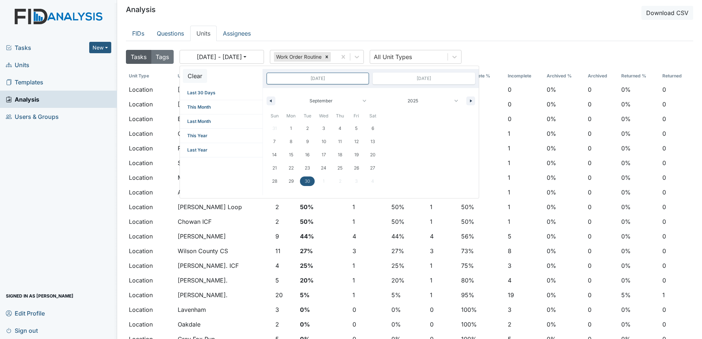
click at [316, 24] on main "Analysis Download CSV FIDs Questions Units Assignees Tasks Tags 10/01/2025 - 10…" at bounding box center [409, 169] width 585 height 339
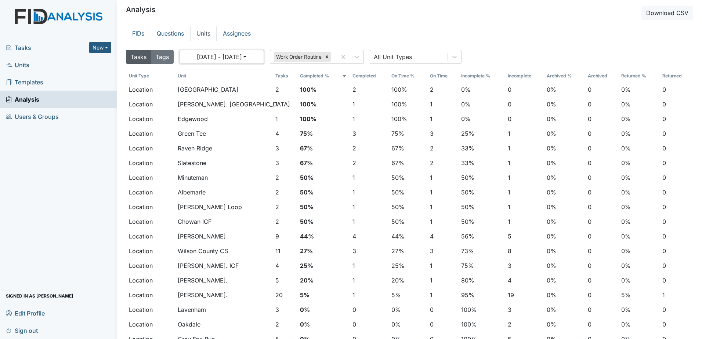
click at [259, 56] on button "10/01/2025 - 10/13/2025" at bounding box center [222, 57] width 84 height 14
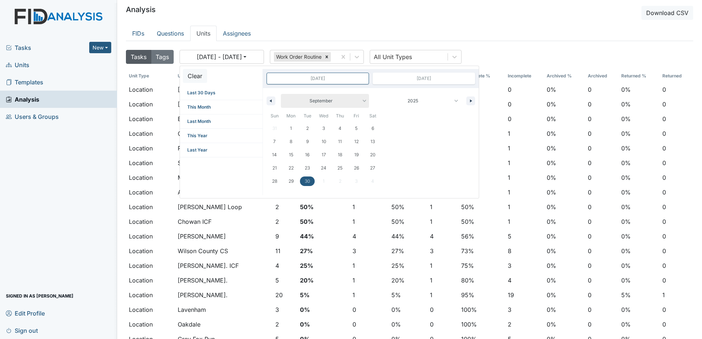
click at [362, 102] on select "January February March April May June July August September October November De…" at bounding box center [325, 101] width 88 height 14
select select "9"
click at [281, 94] on select "January February March April May June July August September October November De…" at bounding box center [325, 101] width 88 height 14
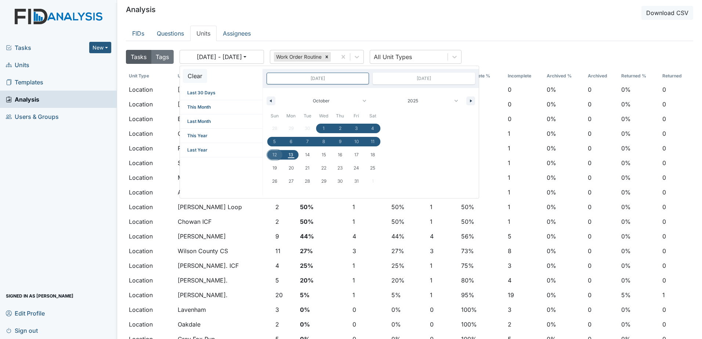
click at [277, 155] on span "12" at bounding box center [275, 154] width 4 height 13
type input "Oct 12, 2025"
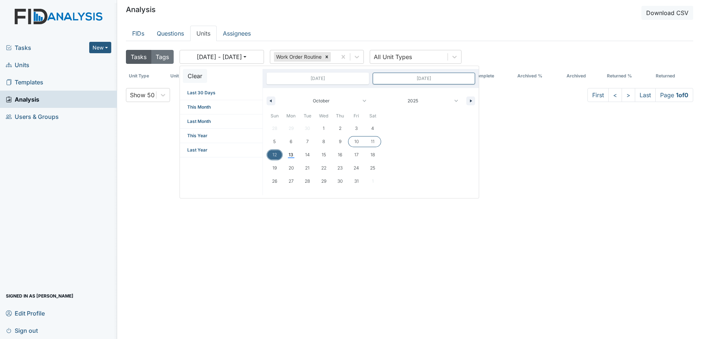
click at [362, 141] on span "10" at bounding box center [356, 142] width 17 height 10
type input "[DATE]"
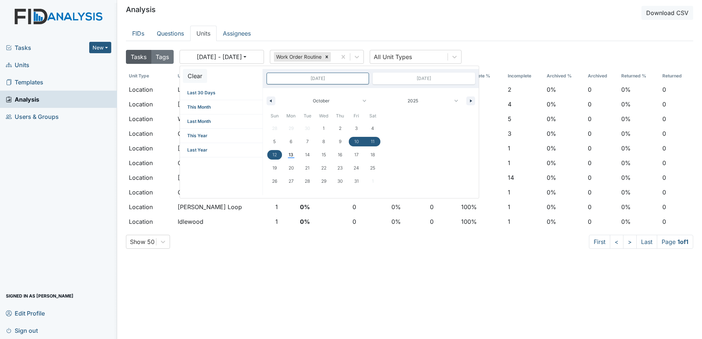
click at [329, 14] on header "Analysis Download CSV" at bounding box center [409, 13] width 567 height 14
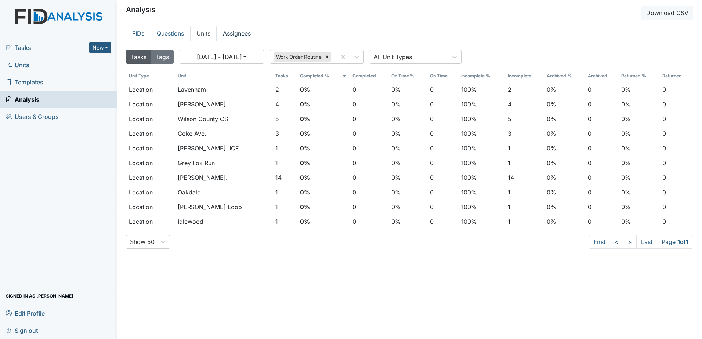
click at [226, 34] on link "Assignees" at bounding box center [237, 33] width 40 height 15
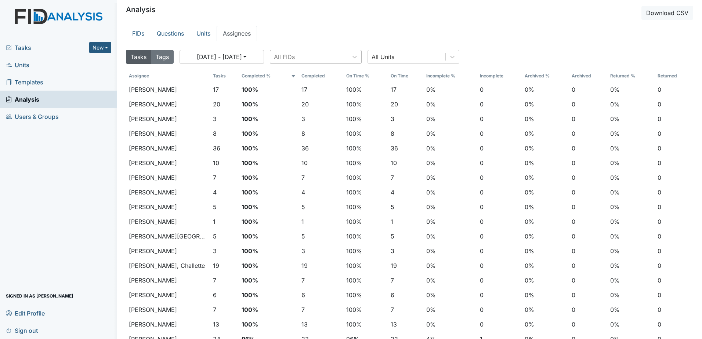
click at [304, 58] on div "All FIDs" at bounding box center [308, 56] width 77 height 13
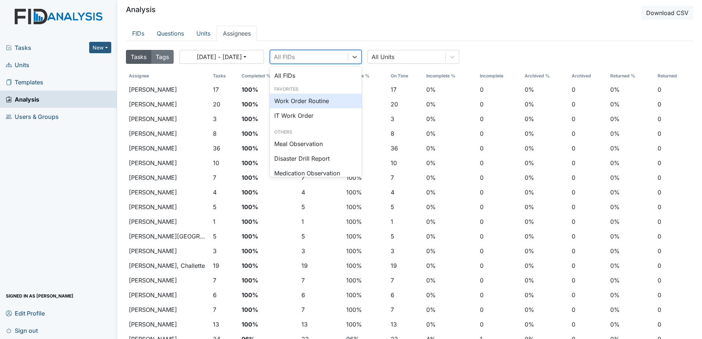
click at [311, 97] on div "Work Order Routine" at bounding box center [316, 101] width 92 height 15
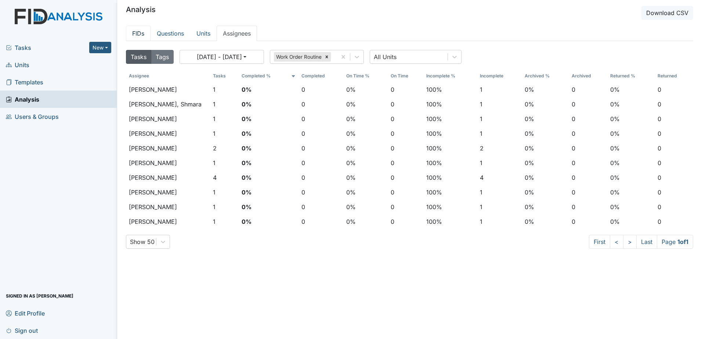
click at [147, 33] on link "FIDs" at bounding box center [138, 33] width 25 height 15
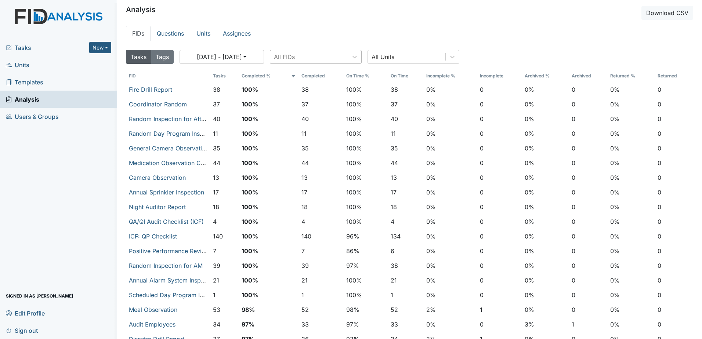
click at [293, 61] on div "All FIDs" at bounding box center [284, 57] width 21 height 9
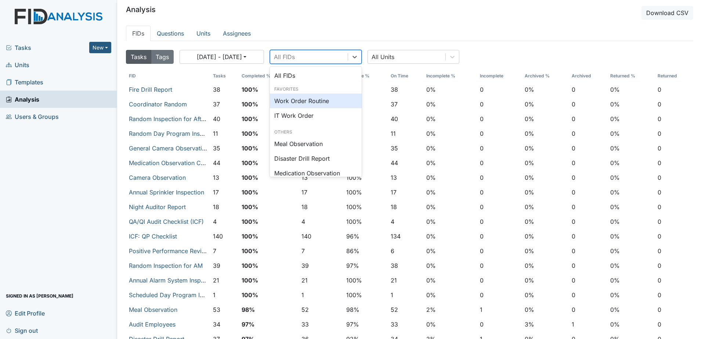
click at [297, 98] on div "Work Order Routine" at bounding box center [316, 101] width 92 height 15
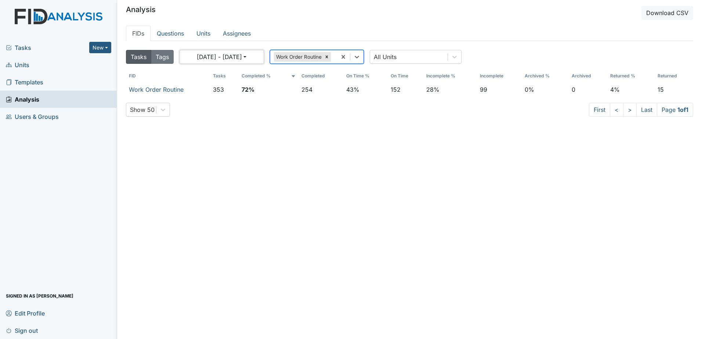
click at [199, 60] on button "09/13/2025 - 10/13/2025" at bounding box center [222, 57] width 84 height 14
select select "8"
select select "2025"
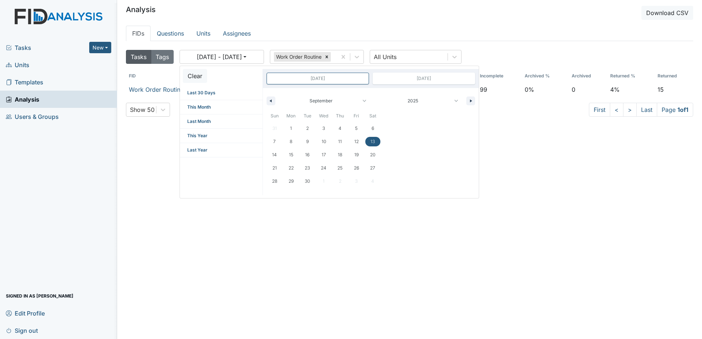
click at [373, 140] on span "13" at bounding box center [373, 141] width 4 height 13
type input "Sep 13, 2025"
click at [358, 140] on span "12" at bounding box center [356, 141] width 4 height 13
type input "Sep 12, 2025"
click at [398, 2] on main "Analysis Download CSV FIDs Questions Units Assignees Tasks Tags 09/12/2025 - 09…" at bounding box center [409, 169] width 585 height 339
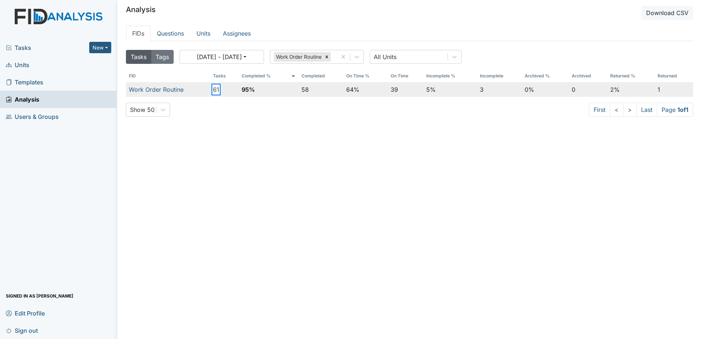
click at [213, 91] on button "61" at bounding box center [216, 89] width 6 height 9
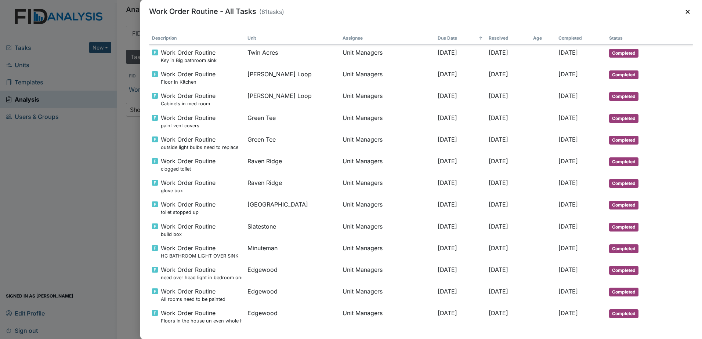
click at [91, 74] on div "Work Order Routine - All Tasks ( 61 tasks) × Description Unit Assignee Due Date…" at bounding box center [351, 169] width 702 height 339
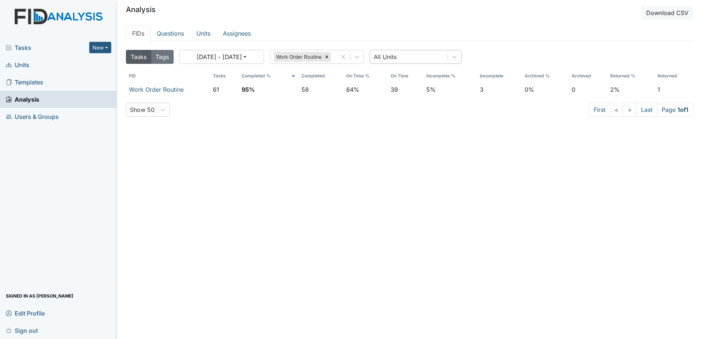
click at [422, 58] on div "All Units" at bounding box center [408, 56] width 77 height 13
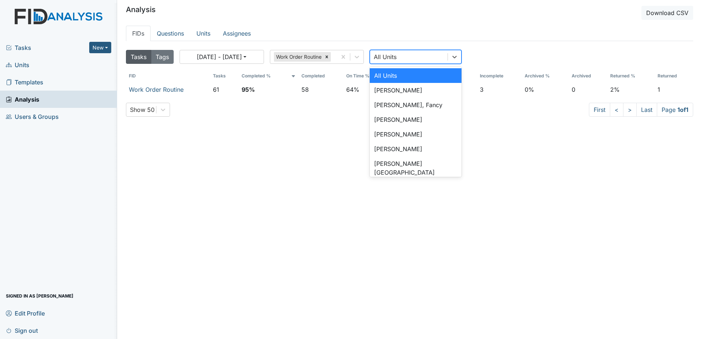
click at [421, 35] on ul "FIDs Questions Units Assignees" at bounding box center [409, 33] width 567 height 15
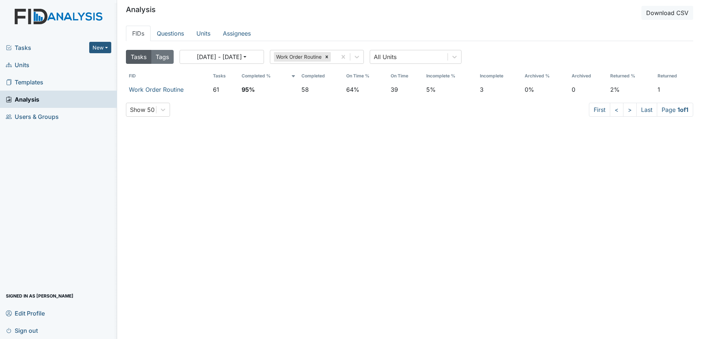
click at [25, 50] on span "Tasks" at bounding box center [47, 47] width 83 height 9
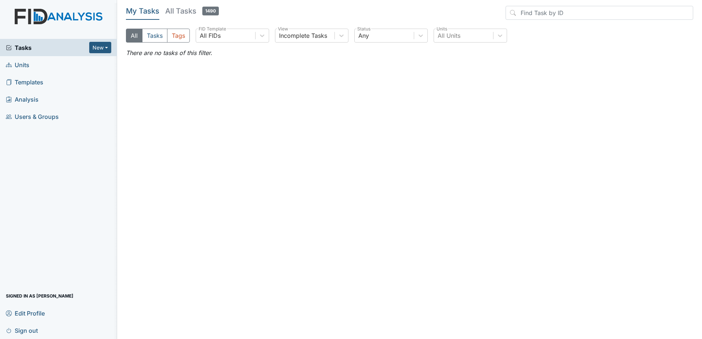
click at [196, 13] on h5 "All Tasks 1490" at bounding box center [192, 11] width 54 height 10
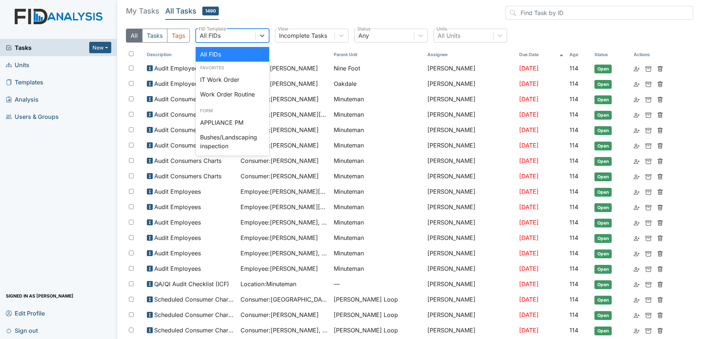
click at [227, 35] on div "All FIDs" at bounding box center [225, 35] width 59 height 13
click at [229, 93] on div "Work Order Routine" at bounding box center [232, 94] width 73 height 15
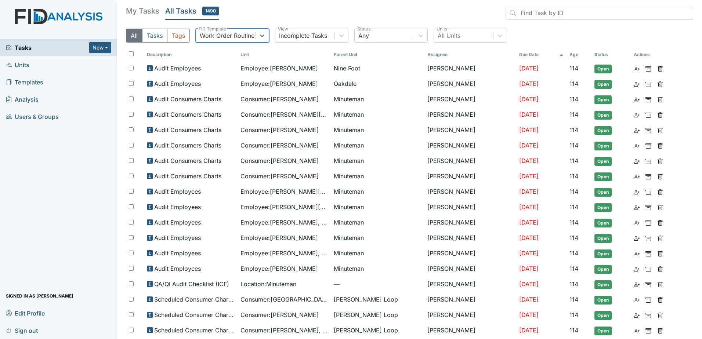
click at [303, 43] on div "All Tasks Tags option Work Order Routine, selected. 0 results available. Select…" at bounding box center [409, 39] width 567 height 20
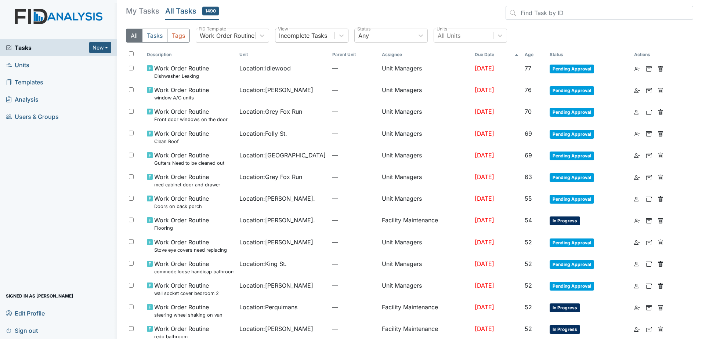
click at [304, 36] on div "Incomplete Tasks" at bounding box center [303, 35] width 48 height 9
click at [335, 16] on header "My Tasks All Tasks 1490" at bounding box center [409, 14] width 567 height 17
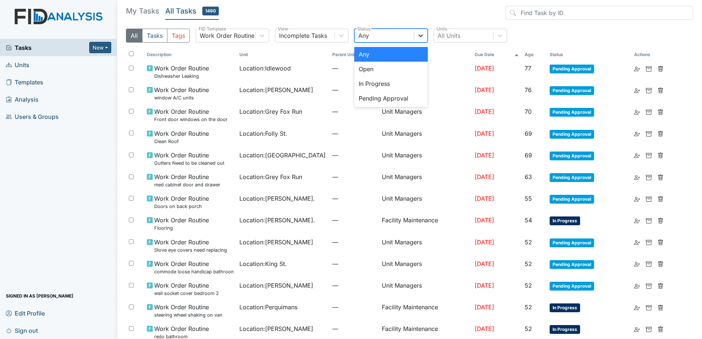
click at [415, 34] on div at bounding box center [420, 35] width 13 height 13
click at [392, 97] on div "Pending Approval" at bounding box center [390, 98] width 73 height 15
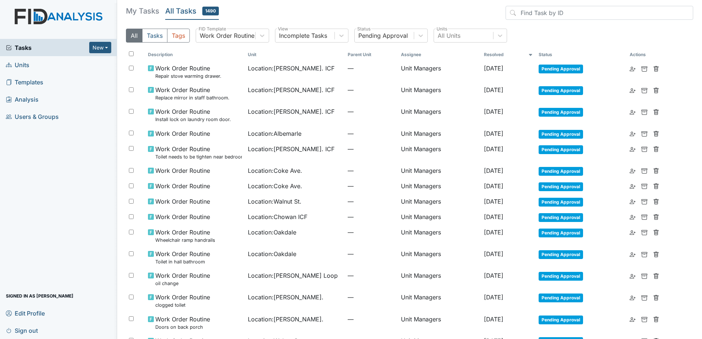
click at [481, 54] on th "Resolved" at bounding box center [508, 54] width 55 height 12
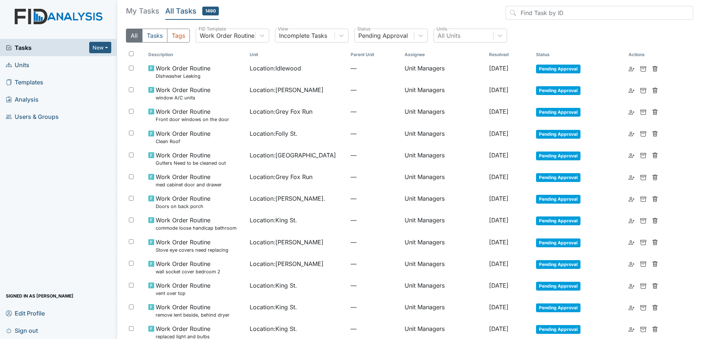
click at [486, 54] on th "Resolved" at bounding box center [509, 54] width 47 height 12
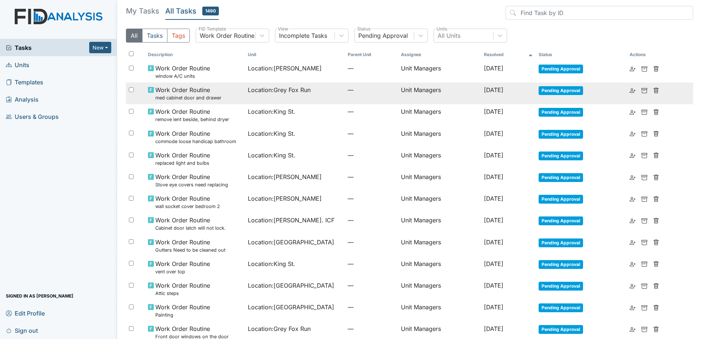
click at [523, 97] on td "Aug 18, 2025" at bounding box center [508, 94] width 55 height 22
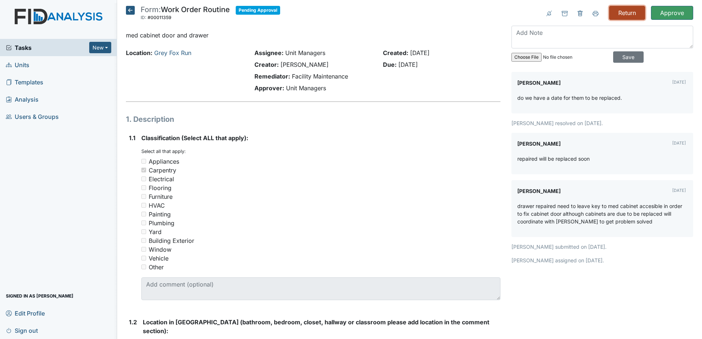
click at [628, 12] on input "Return" at bounding box center [627, 13] width 36 height 14
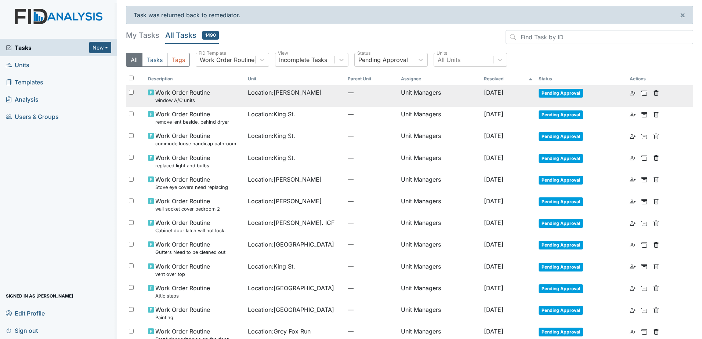
click at [449, 96] on td "Unit Managers" at bounding box center [439, 96] width 83 height 22
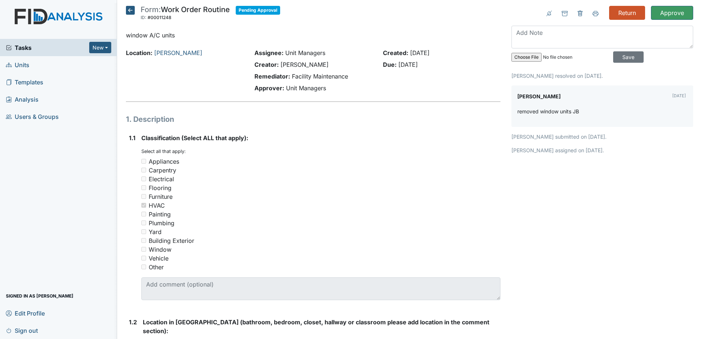
click at [129, 11] on icon at bounding box center [130, 10] width 9 height 9
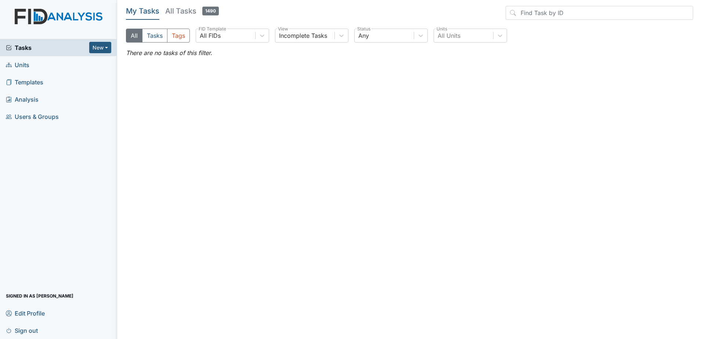
click at [27, 67] on span "Units" at bounding box center [18, 64] width 24 height 11
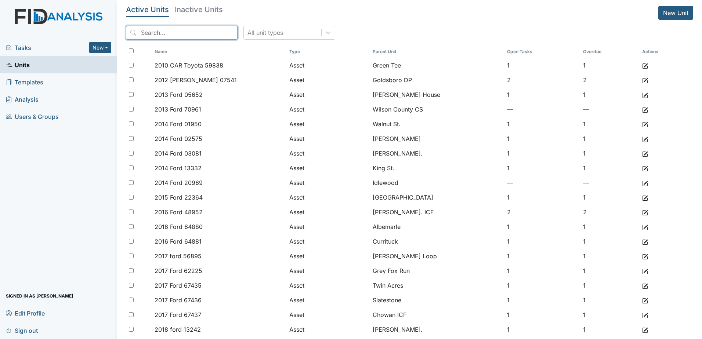
click at [178, 34] on input "search" at bounding box center [182, 33] width 112 height 14
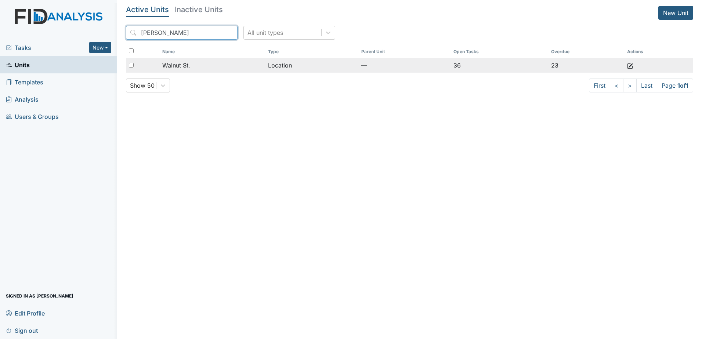
type input "waln"
click at [187, 65] on span "Walnut St." at bounding box center [176, 65] width 28 height 9
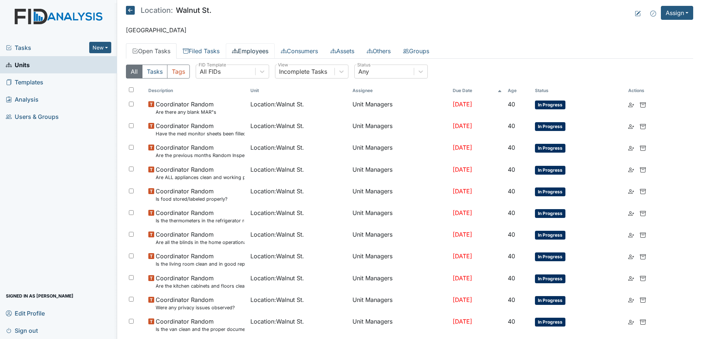
click at [258, 53] on link "Employees" at bounding box center [250, 50] width 49 height 15
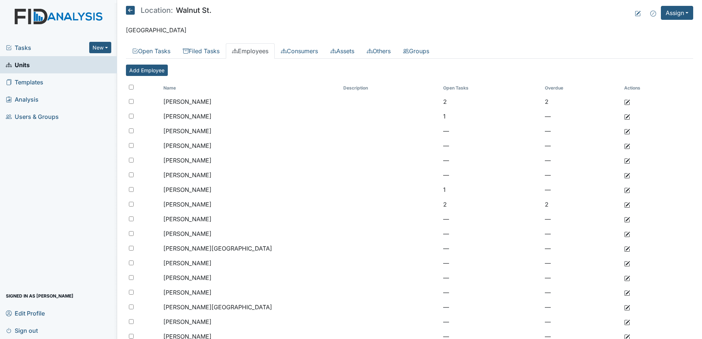
click at [130, 11] on icon at bounding box center [130, 10] width 9 height 9
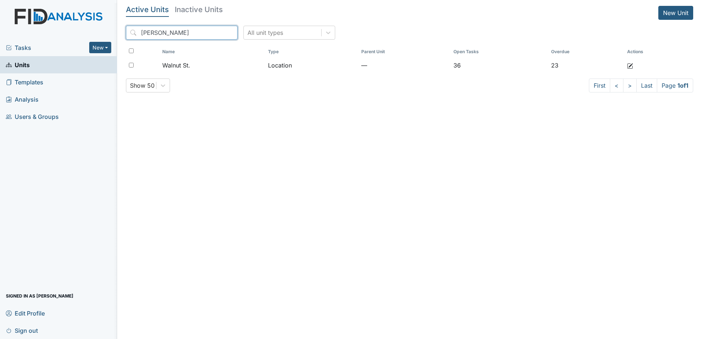
drag, startPoint x: 161, startPoint y: 33, endPoint x: 122, endPoint y: 32, distance: 38.9
click at [122, 32] on main "Active Units Inactive Units New Unit [PERSON_NAME] All unit types Name Type Par…" at bounding box center [409, 169] width 585 height 339
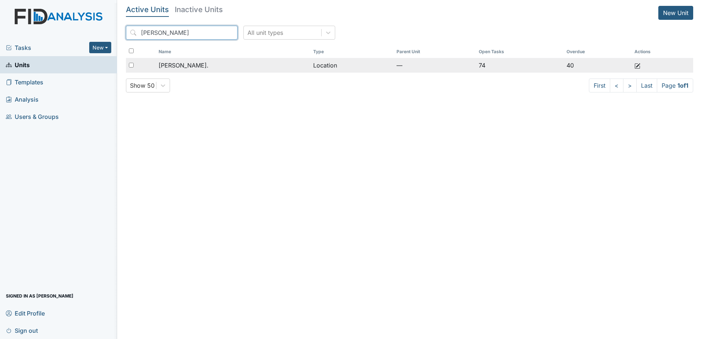
type input "william s"
click at [191, 64] on div "[PERSON_NAME]." at bounding box center [233, 65] width 149 height 9
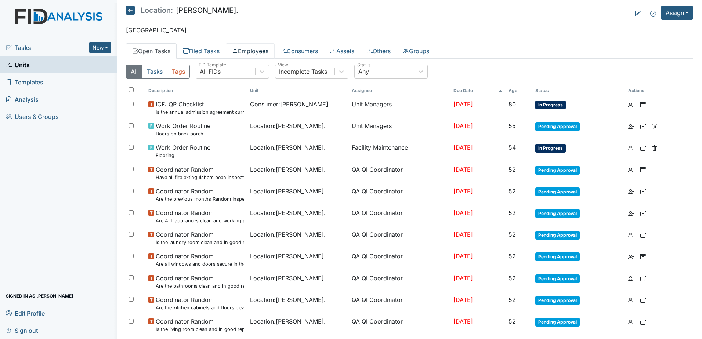
click at [263, 50] on link "Employees" at bounding box center [250, 50] width 49 height 15
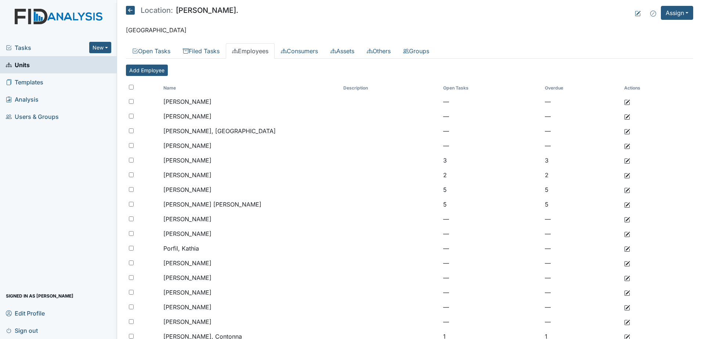
drag, startPoint x: 19, startPoint y: 48, endPoint x: 24, endPoint y: 44, distance: 6.0
click at [19, 48] on span "Tasks" at bounding box center [47, 47] width 83 height 9
